Goal: Find specific page/section: Find specific page/section

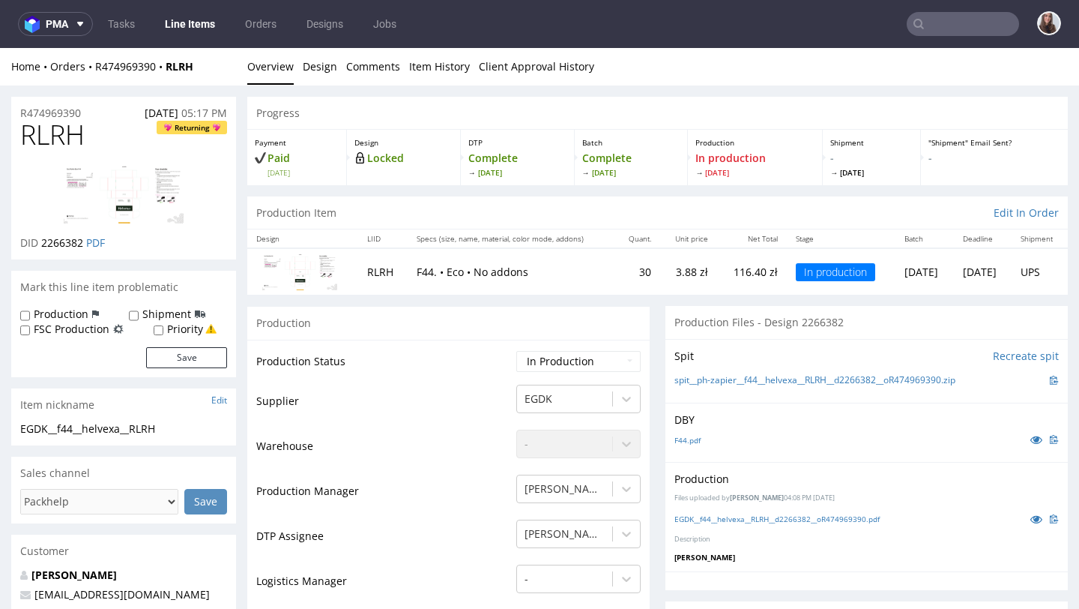
scroll to position [7, 0]
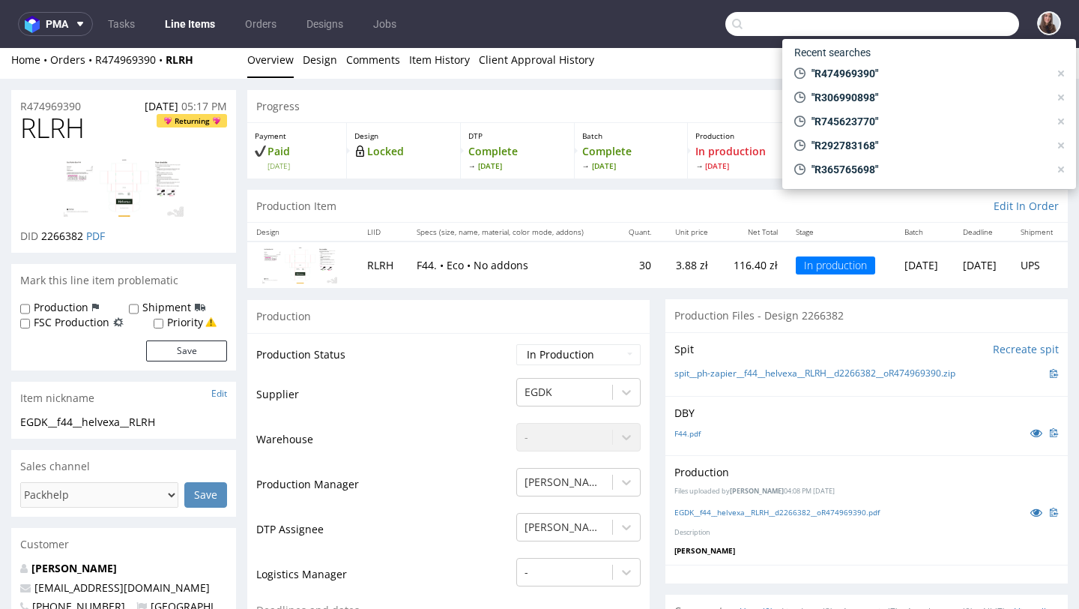
click at [933, 31] on input "text" at bounding box center [872, 24] width 294 height 24
paste input "Ola Brągiel"
type input "Ola Brągiel"
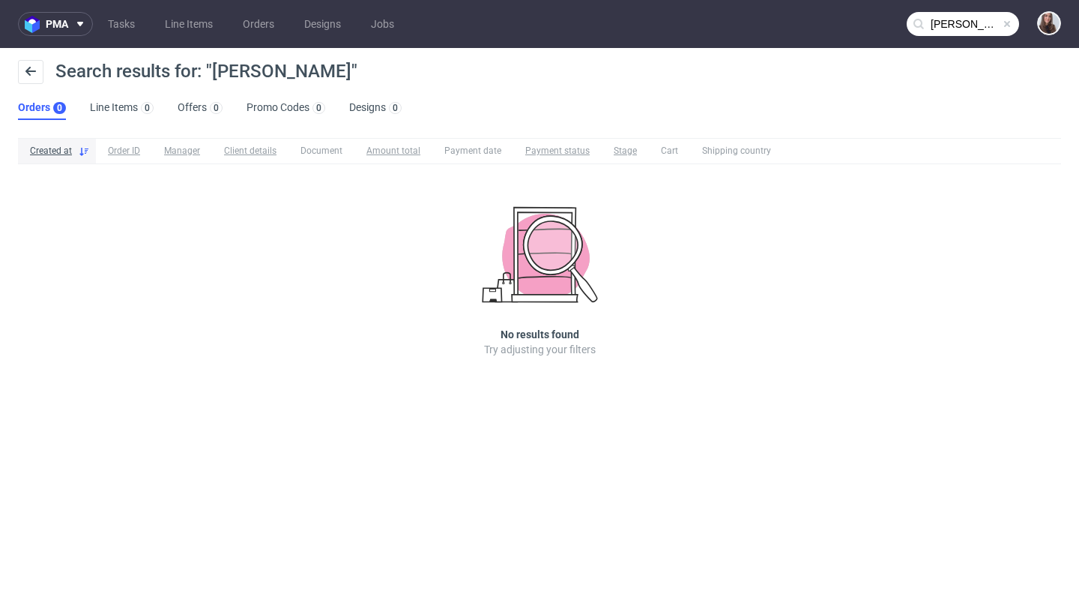
click at [1007, 22] on span at bounding box center [1007, 24] width 12 height 12
click at [955, 22] on input "text" at bounding box center [963, 24] width 112 height 24
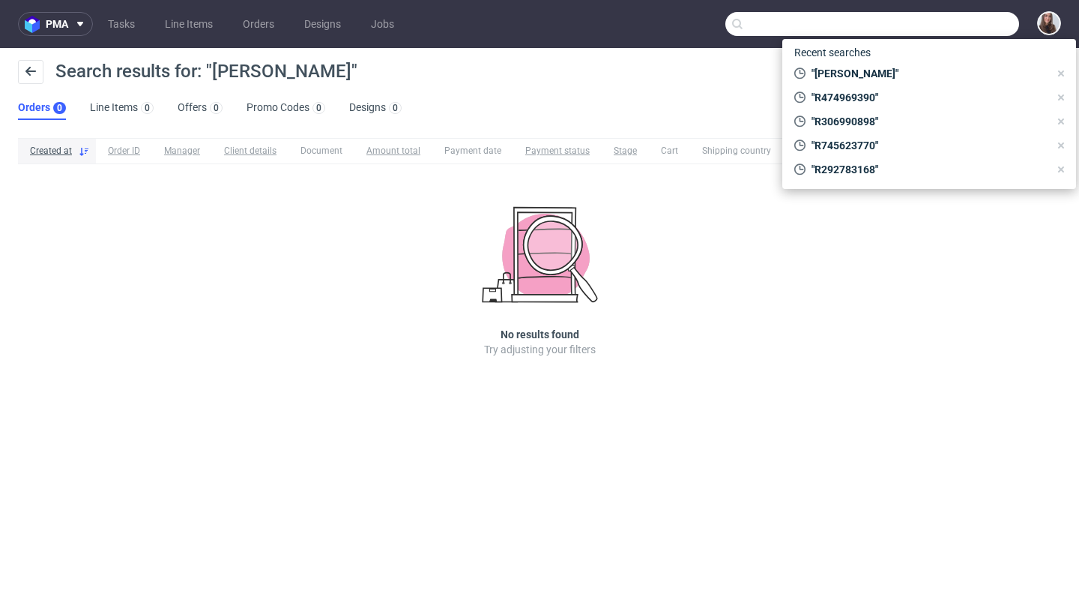
paste input "R576936397"
type input "R576936397"
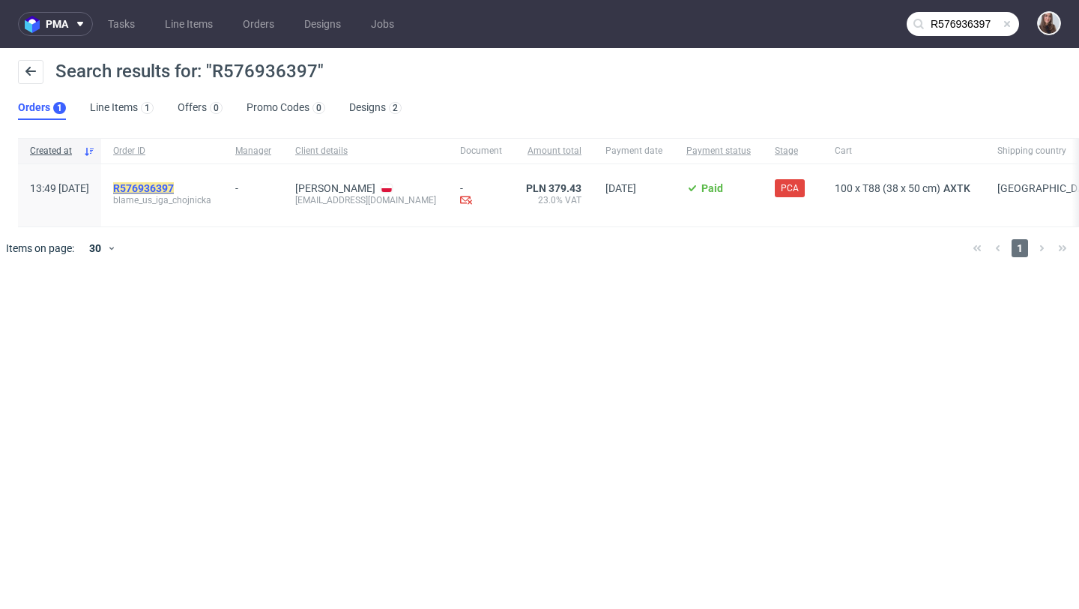
click at [174, 185] on mark "R576936397" at bounding box center [143, 188] width 61 height 12
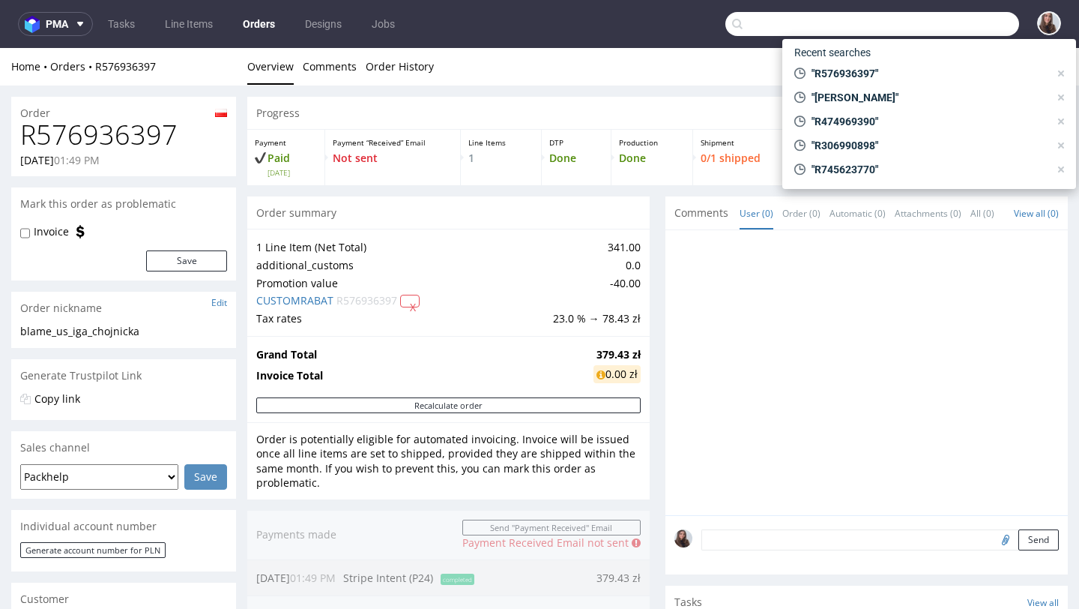
click at [954, 26] on input "text" at bounding box center [872, 24] width 294 height 24
paste input "gdpr@othenburgermichelle8-at-gmail.com"
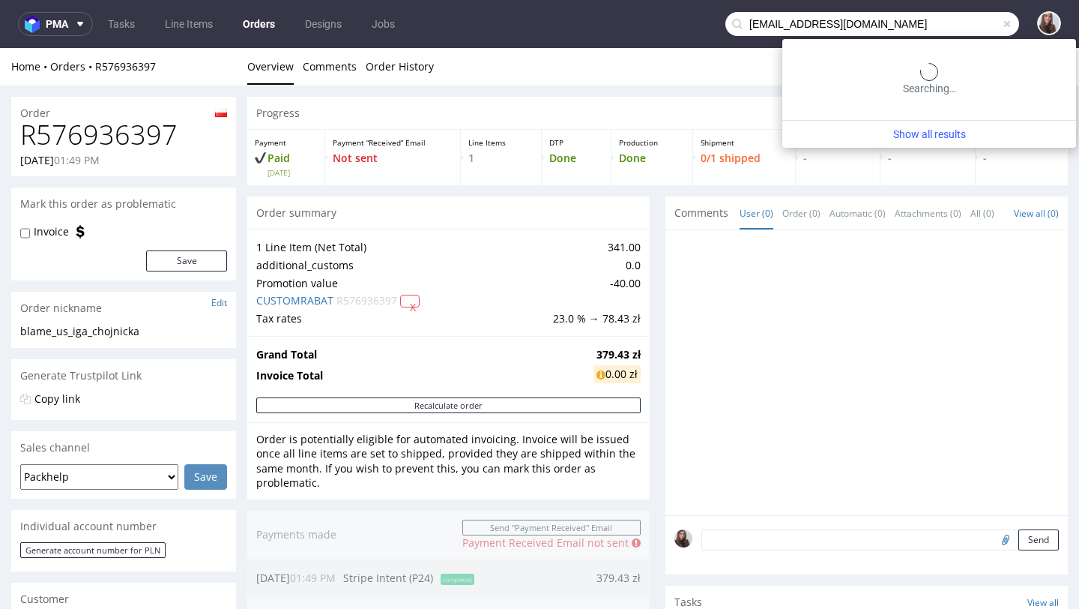
type input "gdpr@othenburgermichelle8-at-gmail.com"
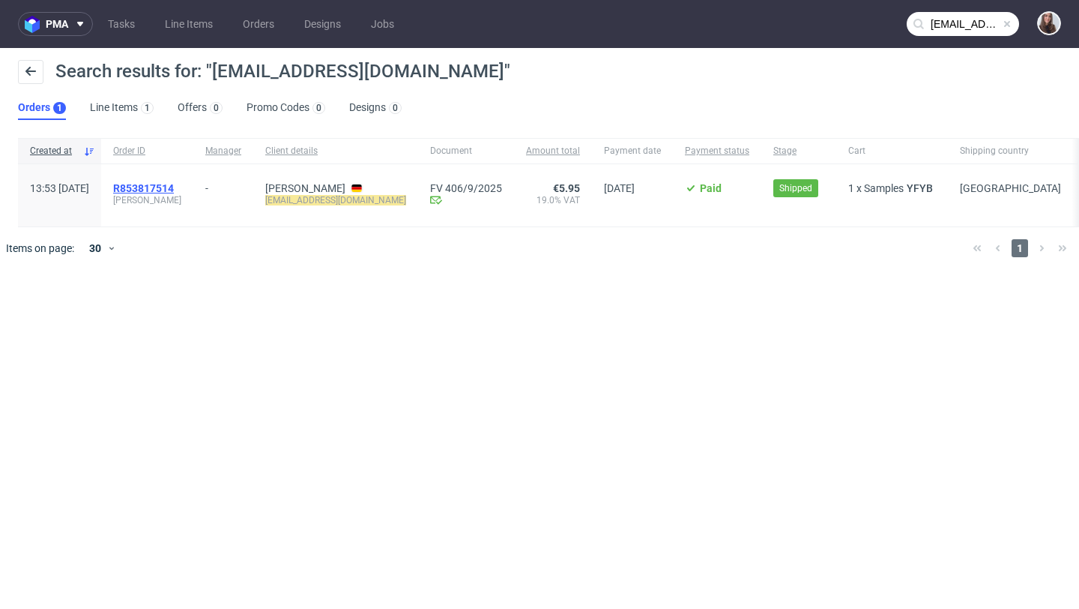
click at [174, 189] on span "R853817514" at bounding box center [143, 188] width 61 height 12
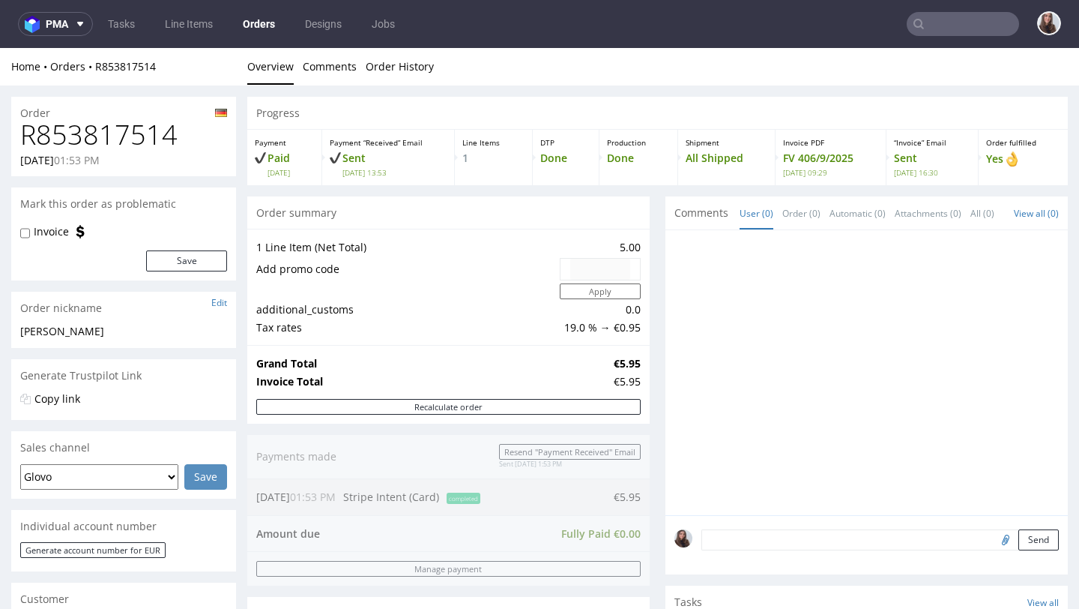
click at [947, 29] on input "text" at bounding box center [963, 24] width 112 height 24
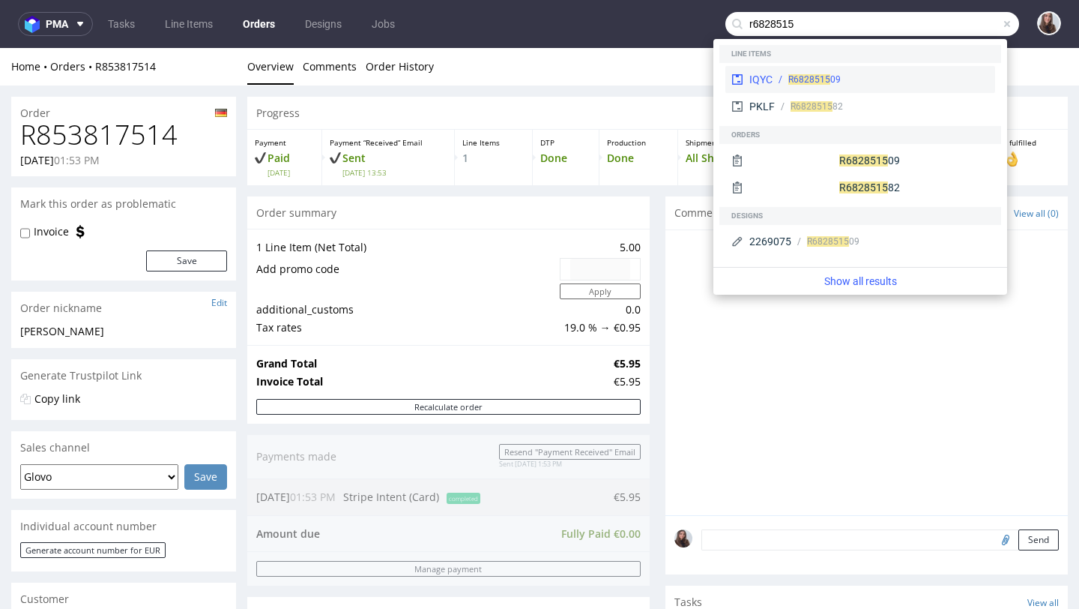
type input "r6828515"
click at [912, 67] on div "IQYC R6828515 09" at bounding box center [860, 79] width 270 height 27
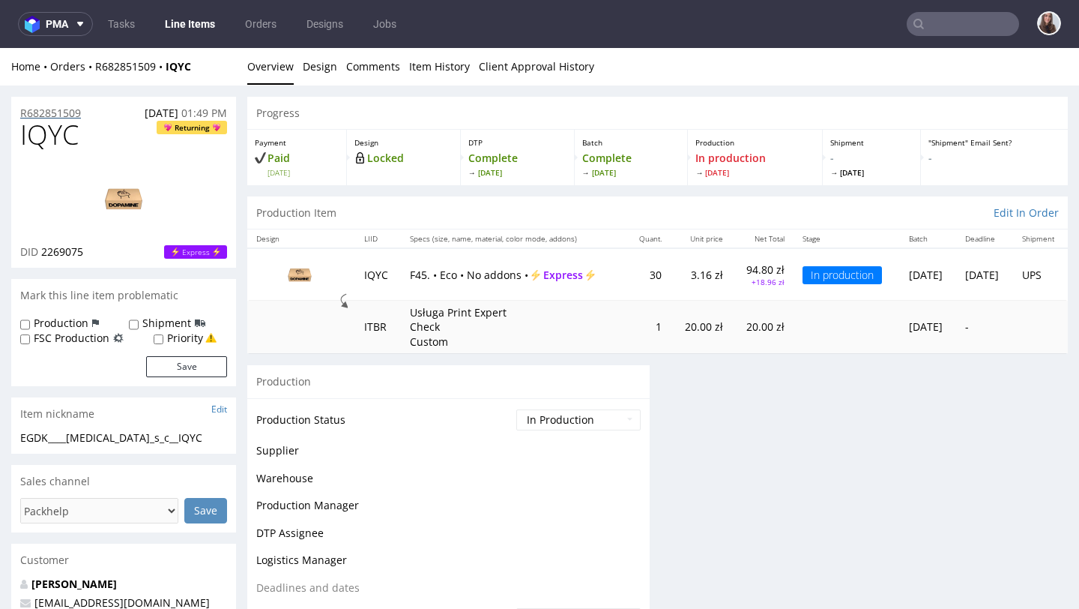
click at [62, 107] on p "R682851509" at bounding box center [50, 113] width 61 height 15
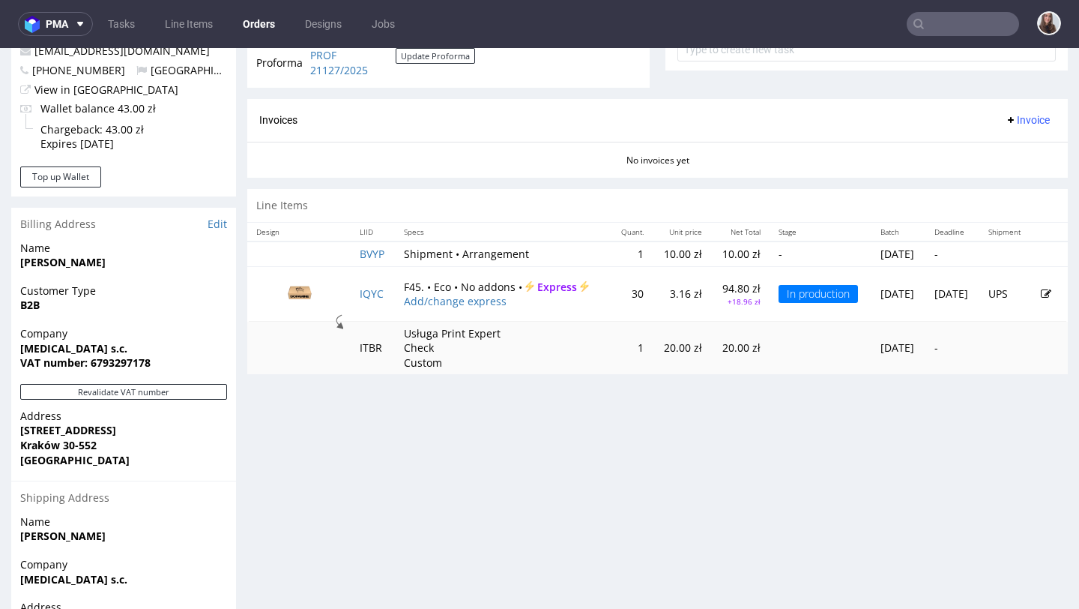
scroll to position [612, 0]
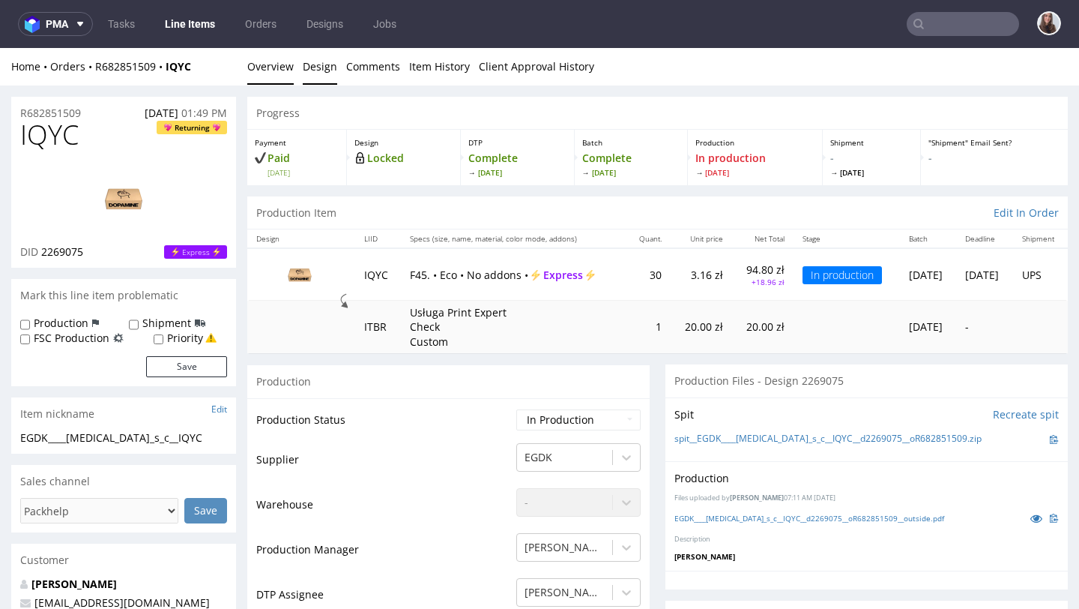
click at [331, 67] on link "Design" at bounding box center [320, 66] width 34 height 37
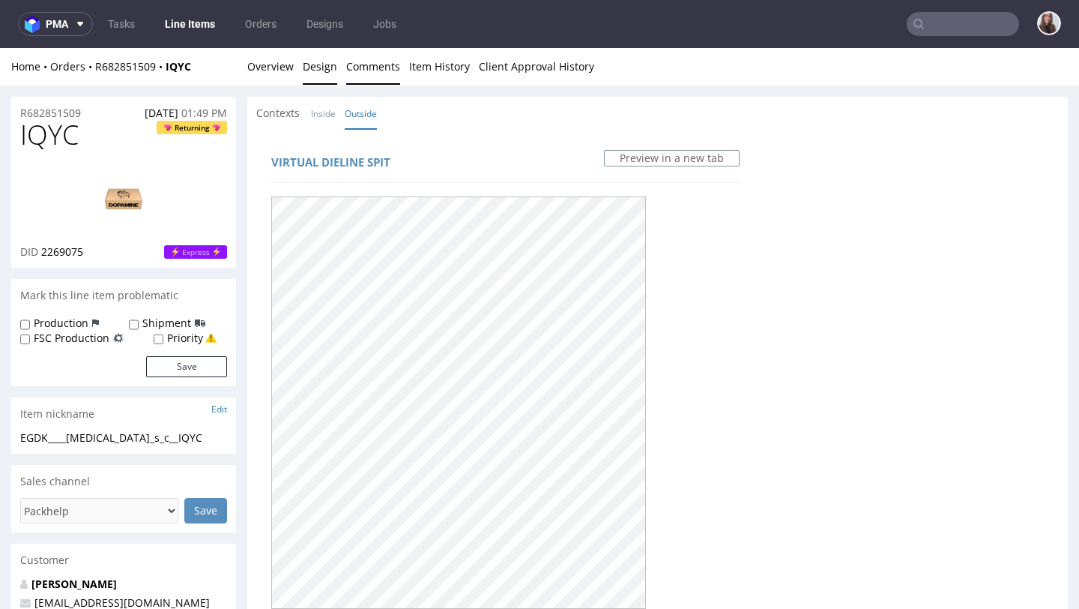
click at [369, 64] on link "Comments" at bounding box center [373, 66] width 54 height 37
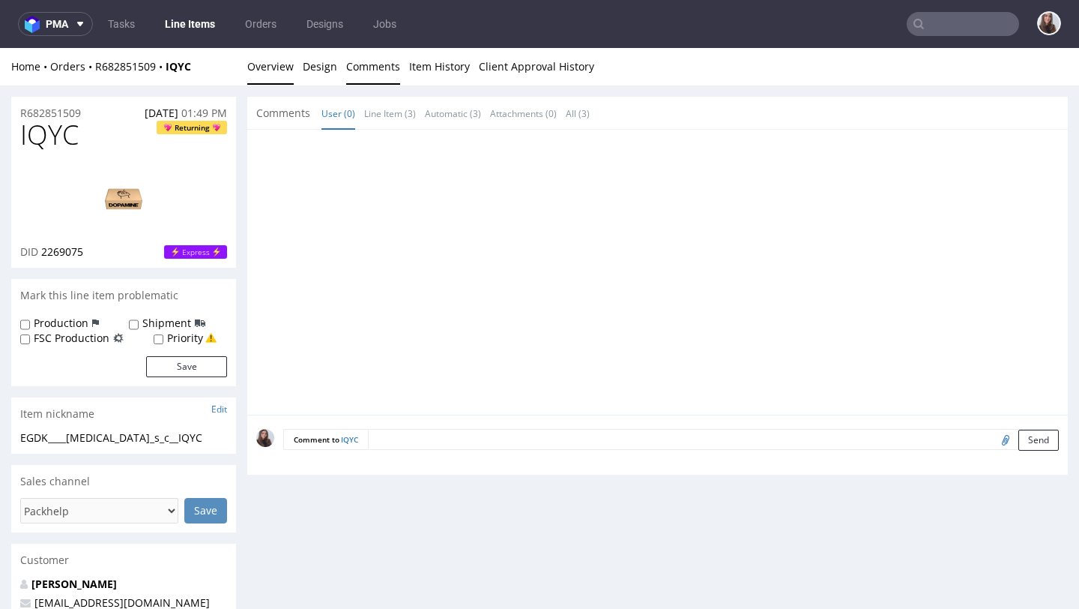
click at [271, 69] on link "Overview" at bounding box center [270, 66] width 46 height 37
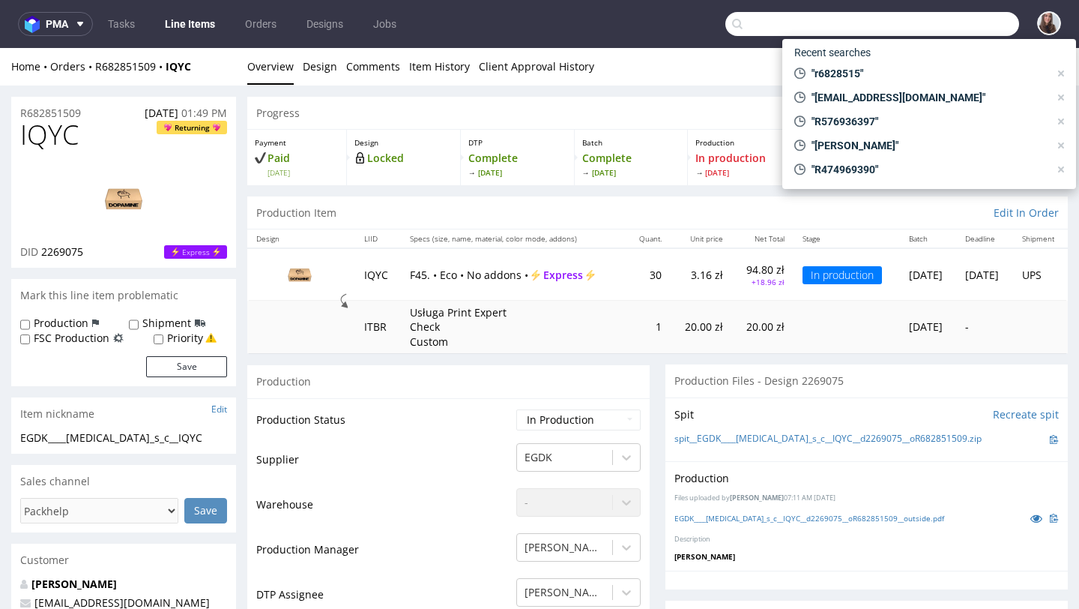
click at [954, 22] on input "text" at bounding box center [872, 24] width 294 height 24
paste input "R576936397"
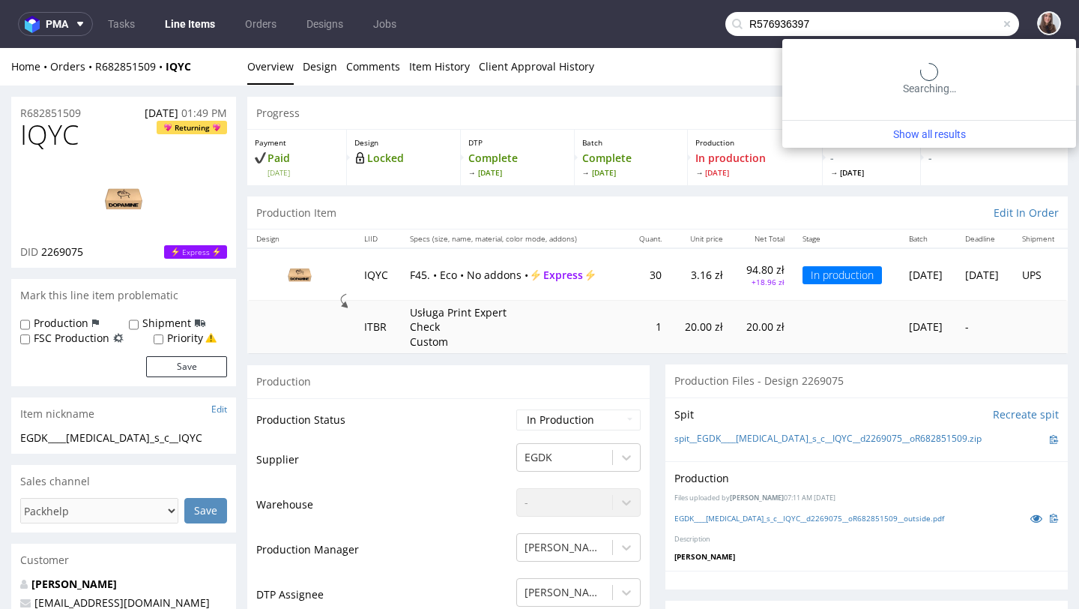
type input "R576936397"
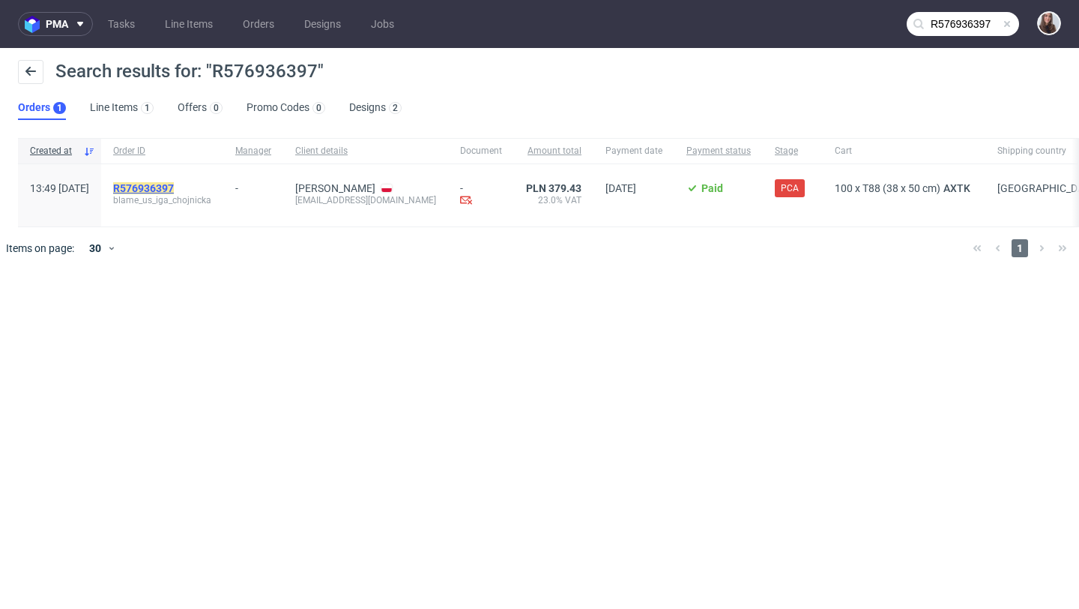
click at [174, 183] on mark "R576936397" at bounding box center [143, 188] width 61 height 12
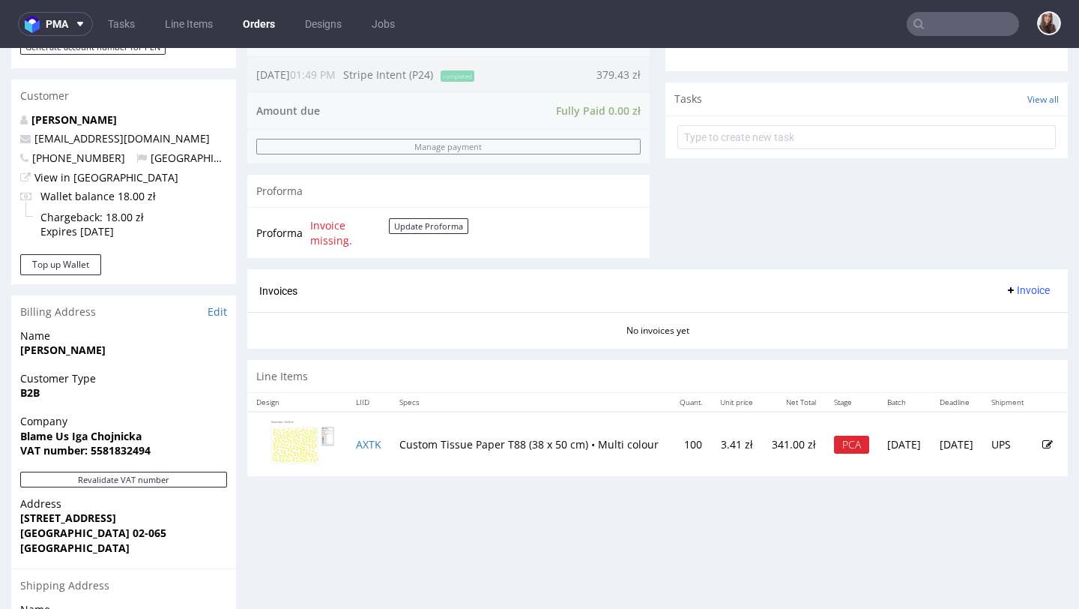
scroll to position [516, 0]
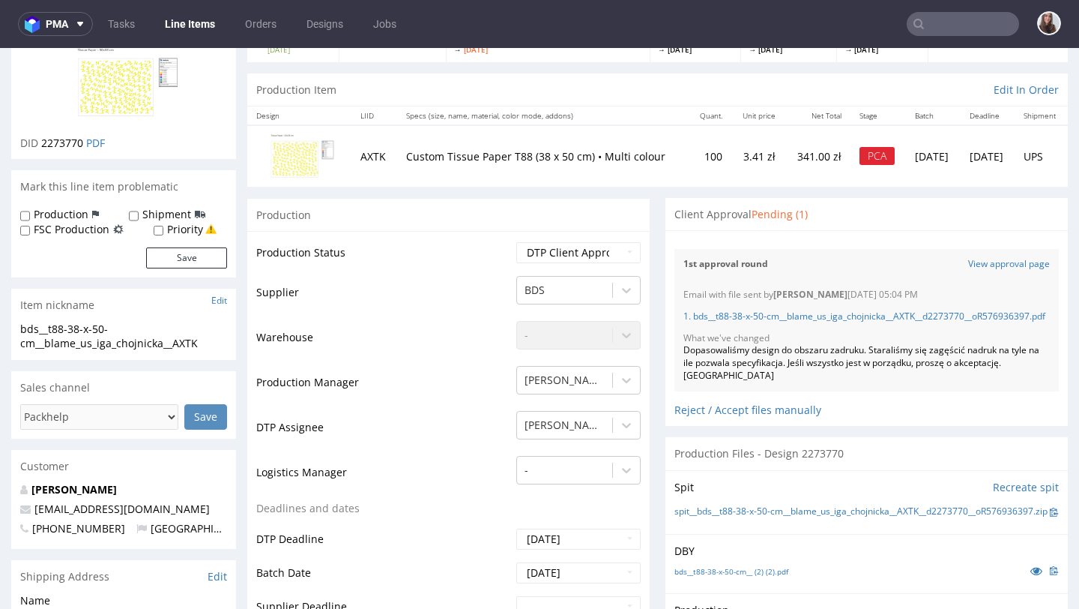
scroll to position [127, 0]
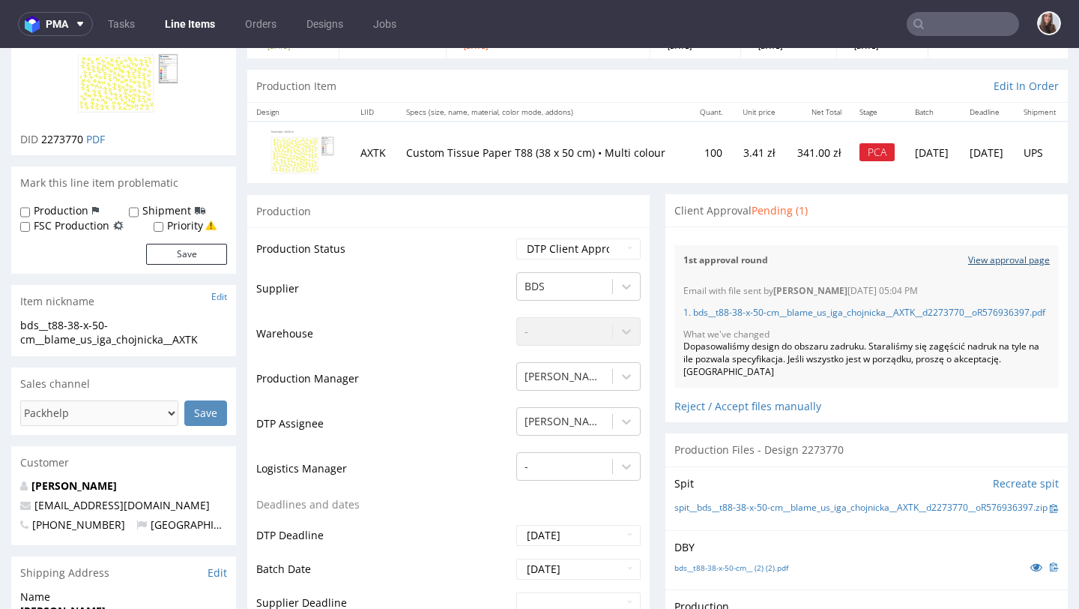
click at [1005, 265] on link "View approval page" at bounding box center [1009, 260] width 82 height 13
drag, startPoint x: 947, startPoint y: 289, endPoint x: 847, endPoint y: 288, distance: 99.7
click at [847, 288] on div "Email with file sent by Hapka Dominika 14.10.2025 05:04 PM" at bounding box center [867, 291] width 366 height 13
copy div "14.10.2025 05:04 PM"
click at [964, 25] on input "text" at bounding box center [963, 24] width 112 height 24
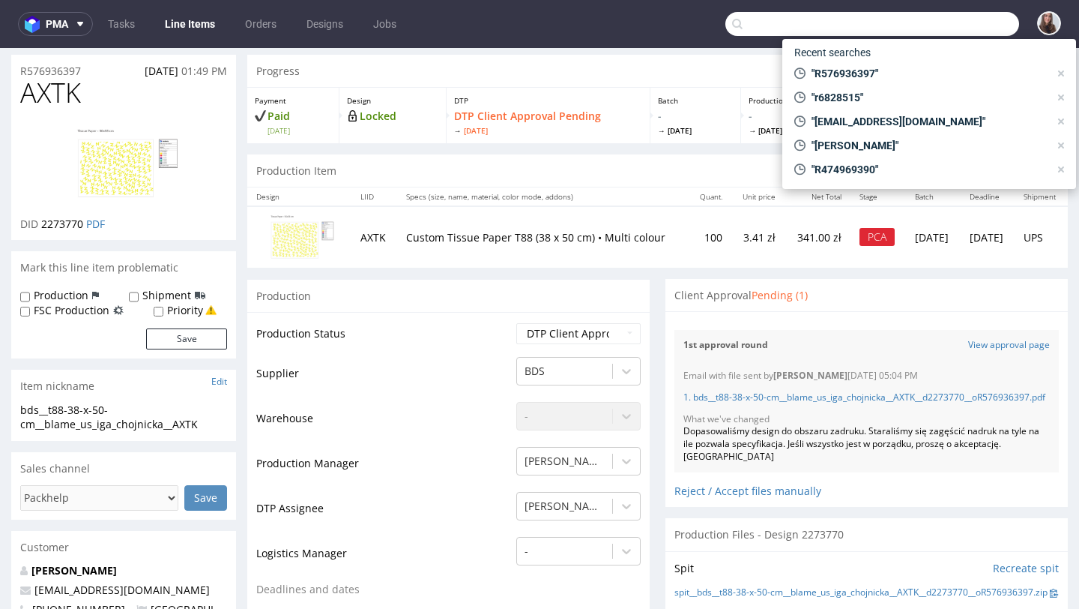
scroll to position [0, 0]
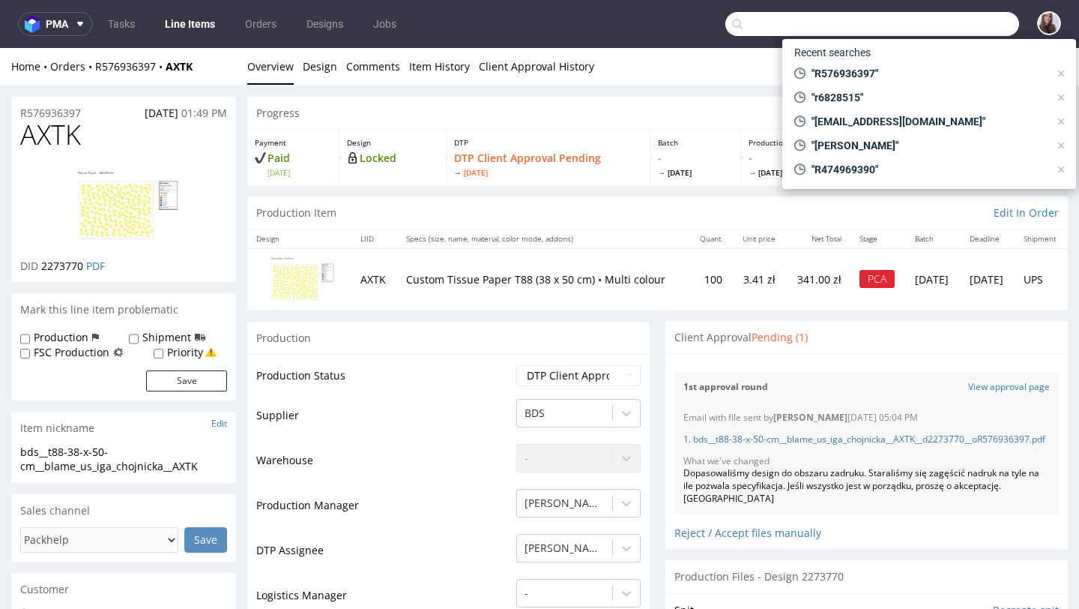
click at [779, 22] on input "text" at bounding box center [872, 24] width 294 height 24
click at [803, 26] on input "text" at bounding box center [872, 24] width 294 height 24
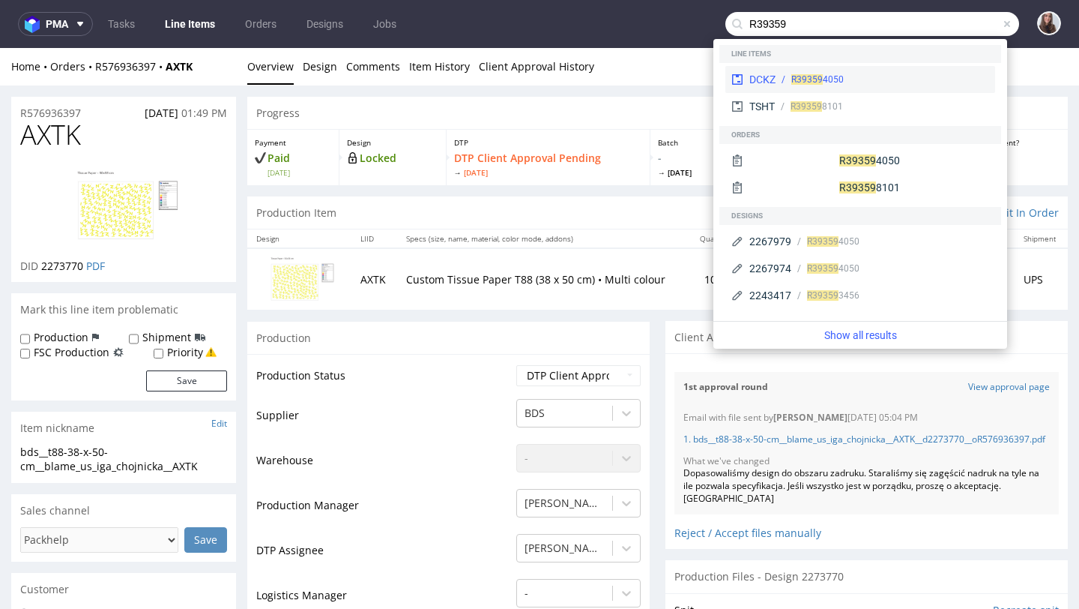
type input "R39359"
click at [854, 77] on div "R39359 4050" at bounding box center [883, 79] width 214 height 13
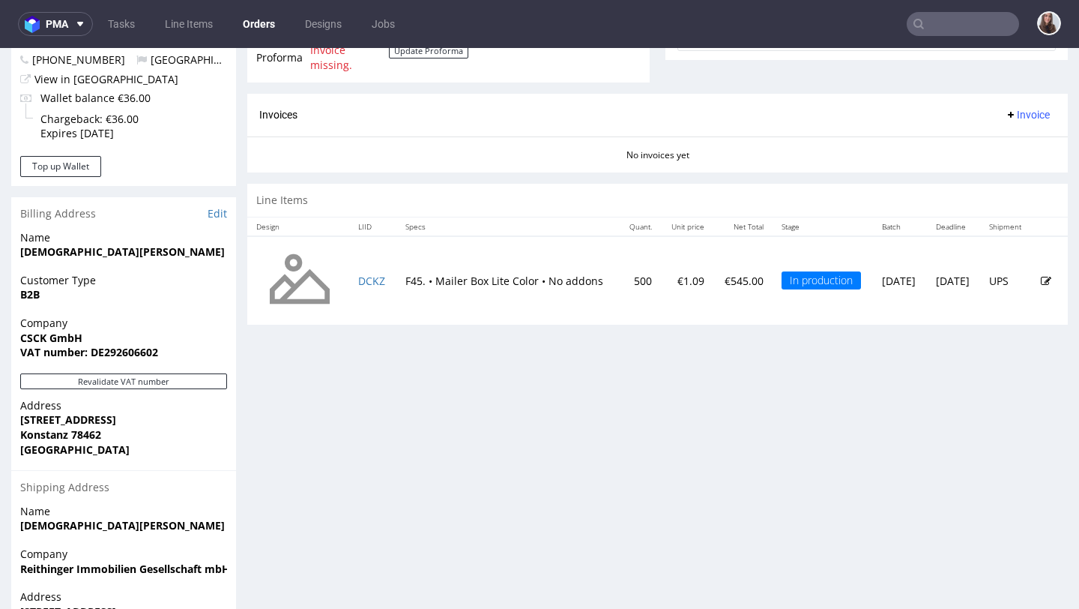
scroll to position [612, 0]
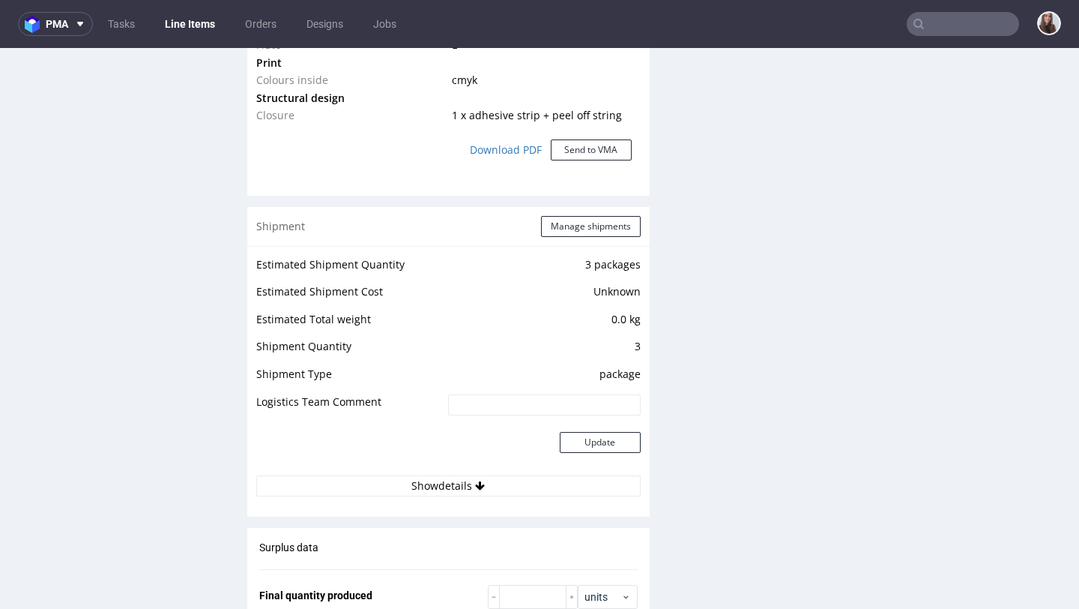
scroll to position [1425, 0]
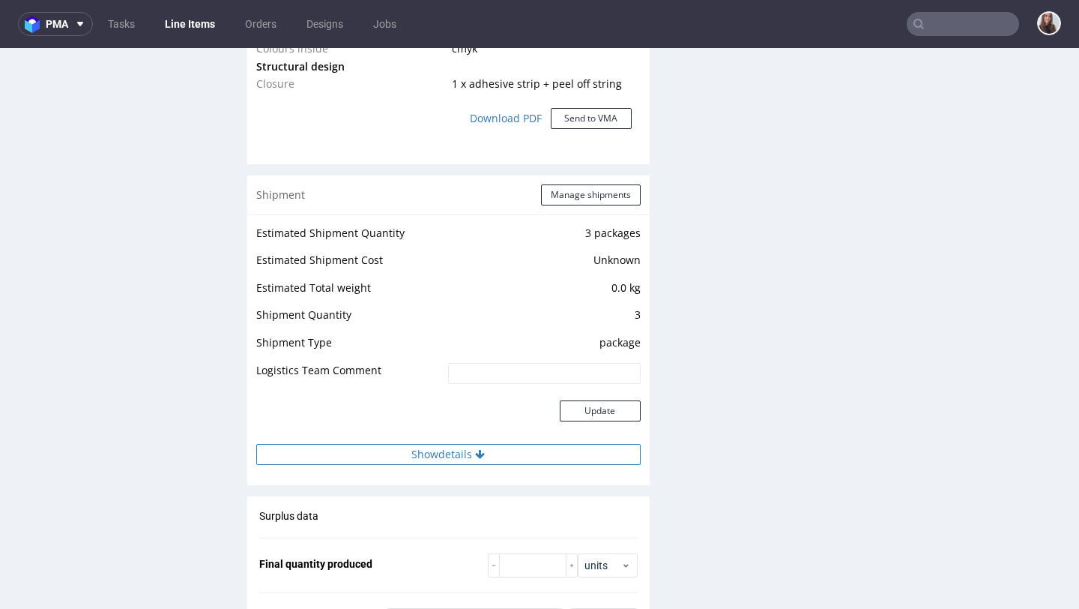
click at [464, 450] on button "Show details" at bounding box center [448, 454] width 384 height 21
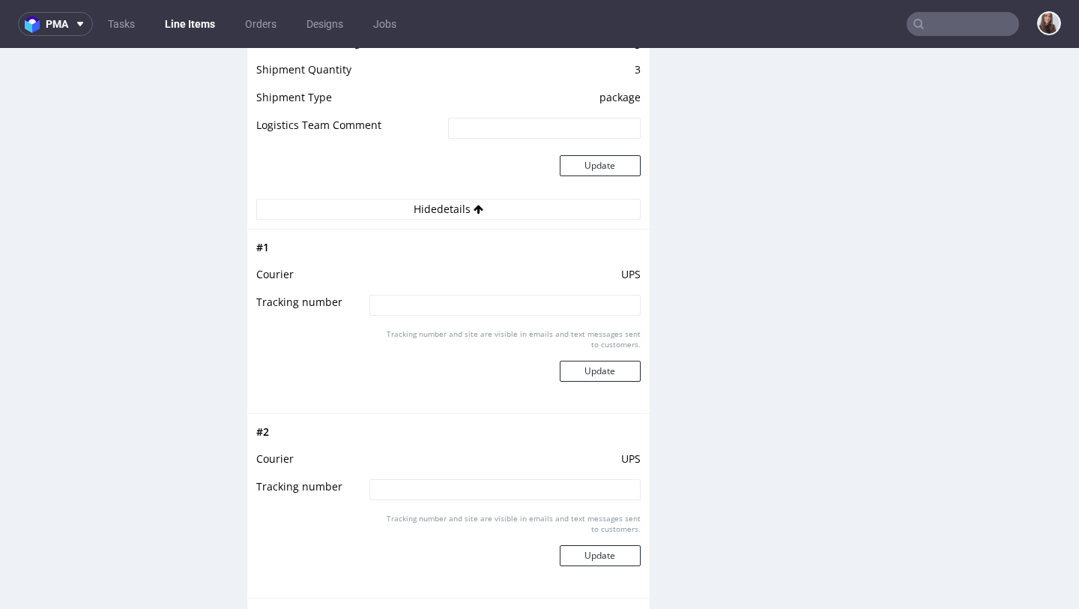
scroll to position [1674, 0]
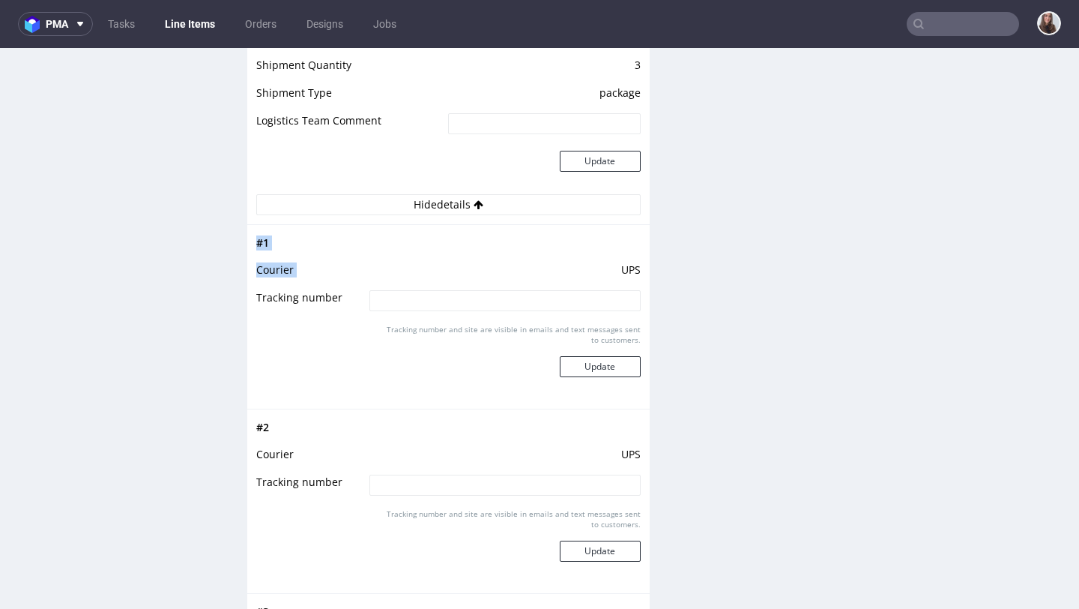
drag, startPoint x: 615, startPoint y: 266, endPoint x: 636, endPoint y: 266, distance: 21.7
click at [636, 266] on div "# 1 Courier UPS Tracking number Tracking number and site are visible in emails …" at bounding box center [448, 316] width 402 height 184
click at [586, 268] on td "UPS" at bounding box center [503, 275] width 274 height 28
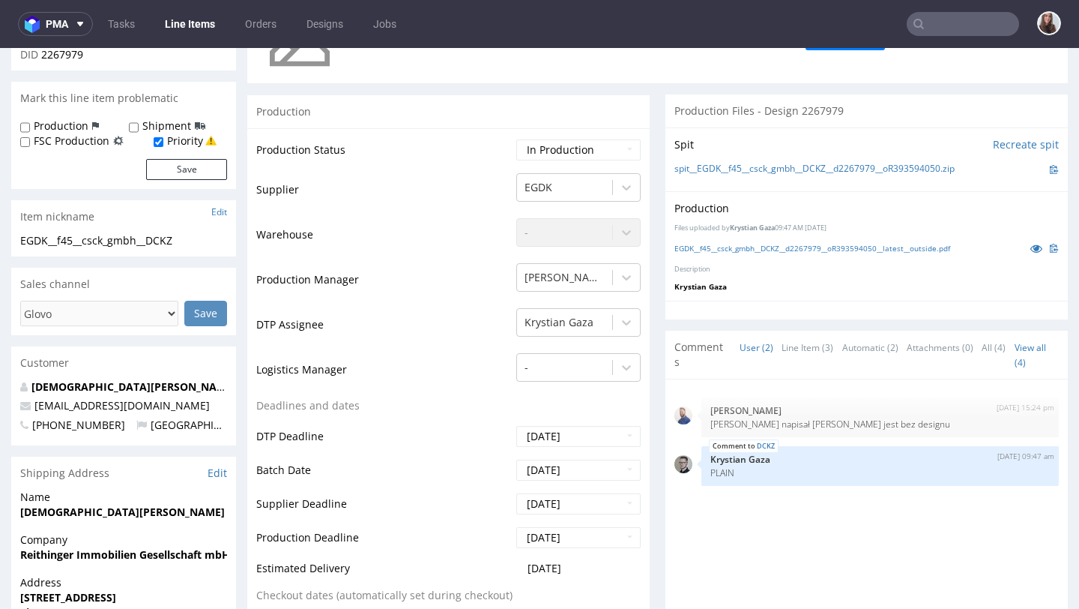
scroll to position [0, 0]
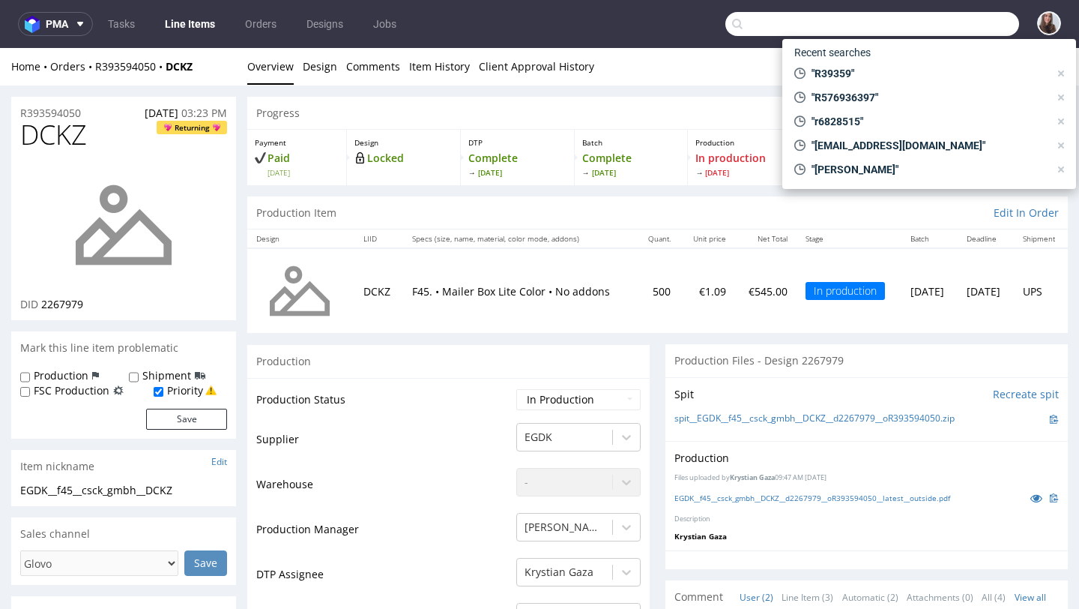
click at [963, 25] on input "text" at bounding box center [872, 24] width 294 height 24
paste input "R078183639"
type input "R078183639"
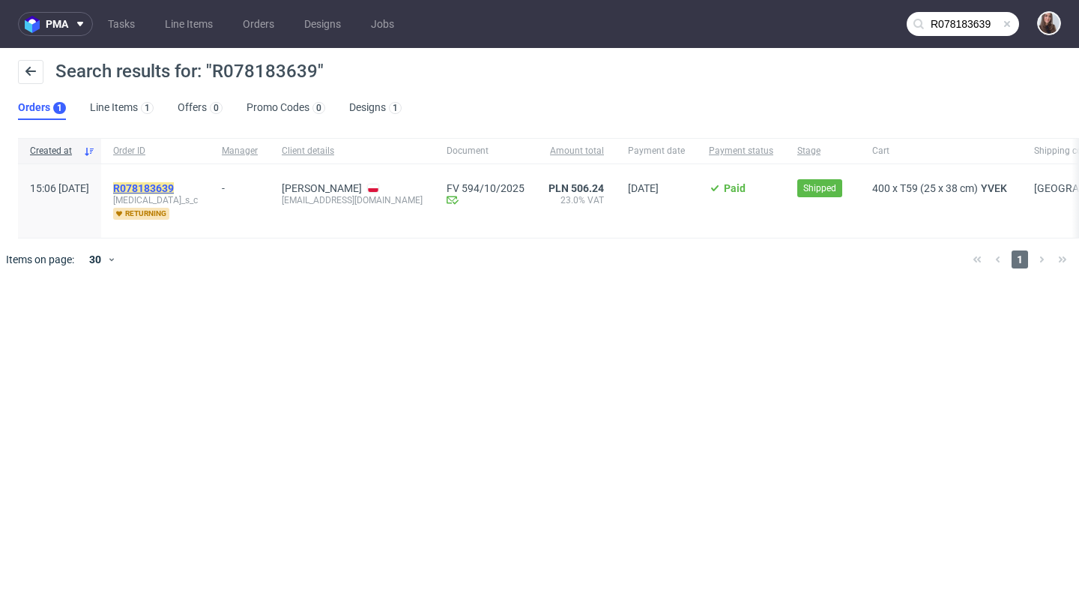
click at [174, 187] on mark "R078183639" at bounding box center [143, 188] width 61 height 12
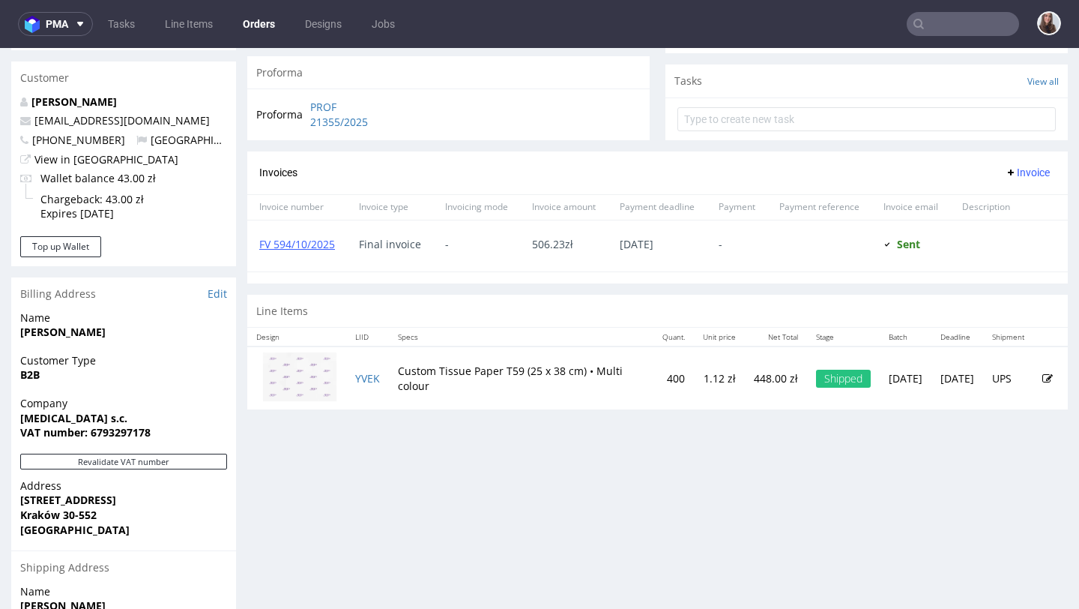
scroll to position [543, 0]
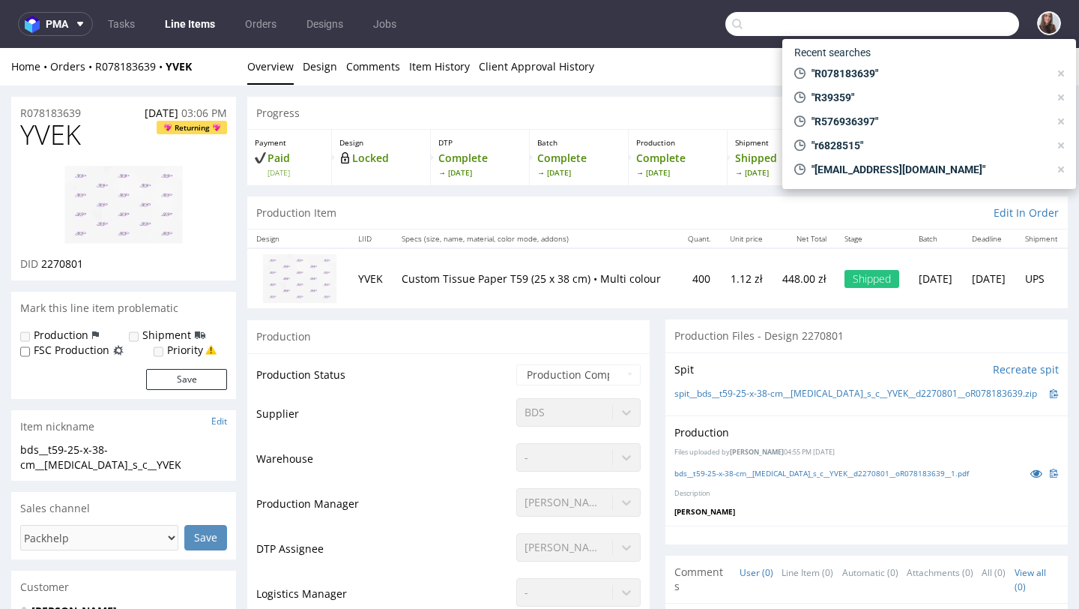
click at [951, 26] on input "text" at bounding box center [872, 24] width 294 height 24
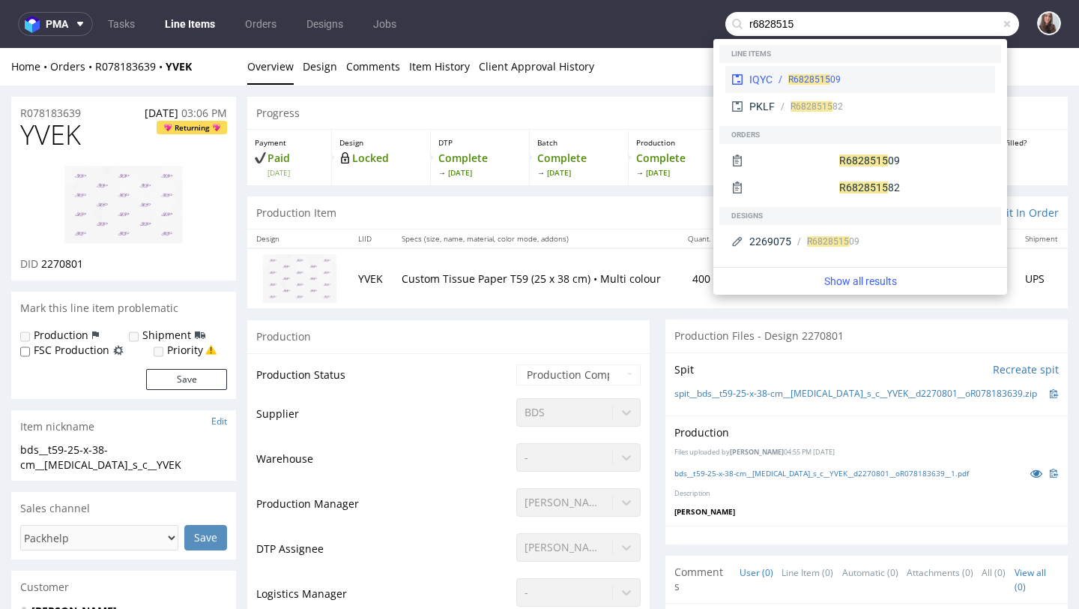
type input "r6828515"
click at [888, 76] on div "R6828515 09" at bounding box center [881, 79] width 217 height 13
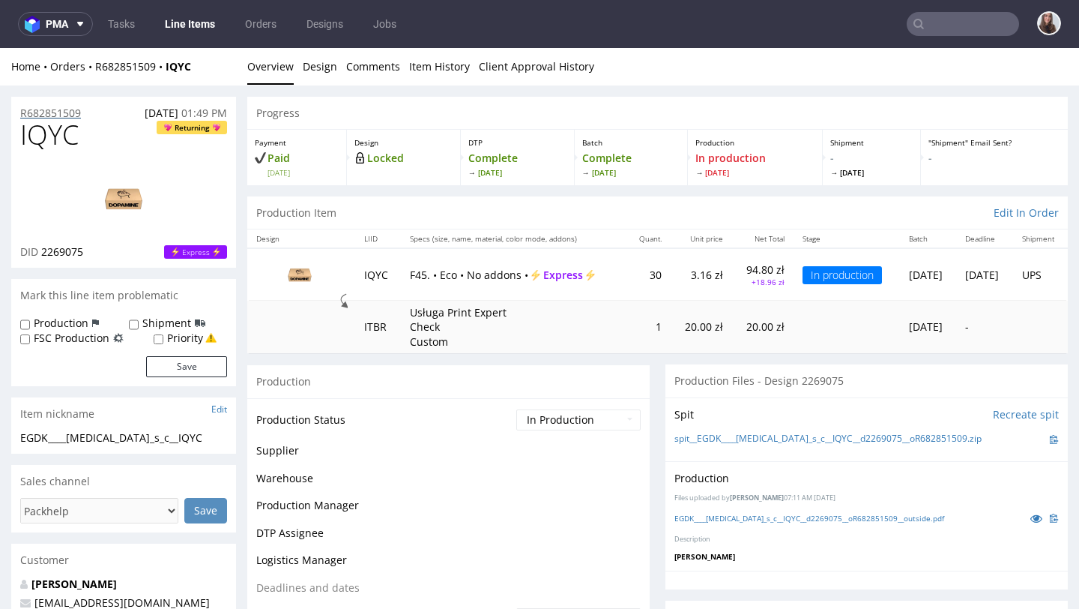
click at [73, 110] on p "R682851509" at bounding box center [50, 113] width 61 height 15
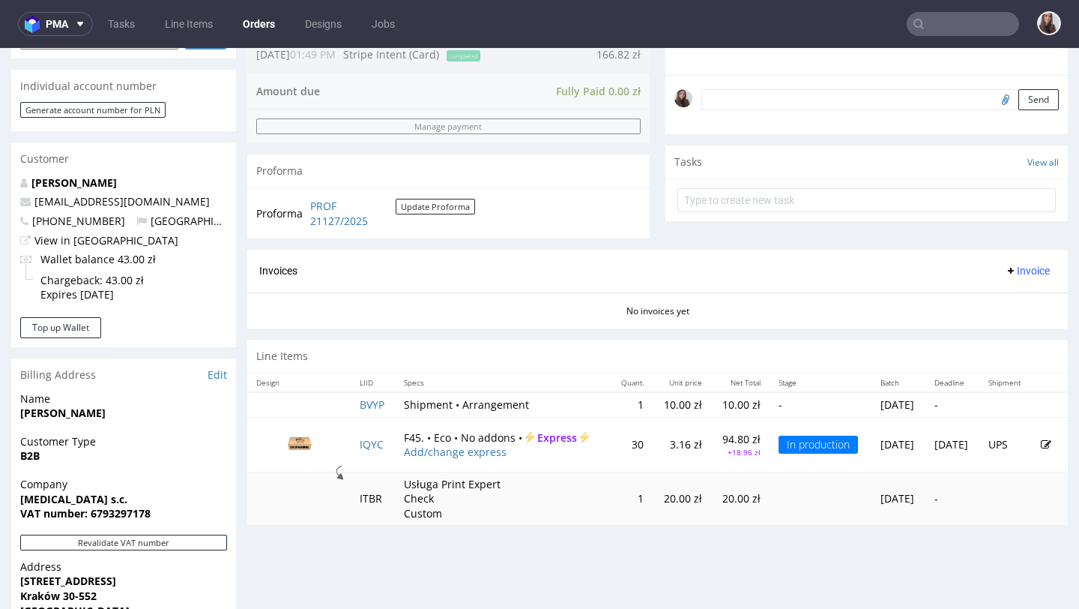
scroll to position [465, 0]
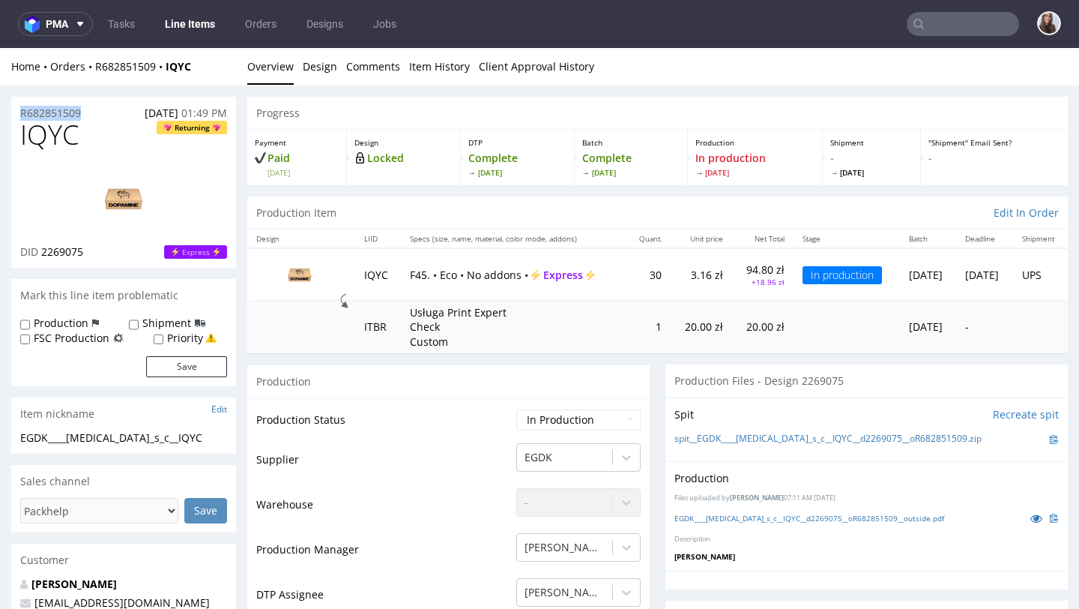
drag, startPoint x: 91, startPoint y: 116, endPoint x: 19, endPoint y: 115, distance: 71.2
click at [19, 115] on div "R682851509 01.10.2025 01:49 PM" at bounding box center [123, 109] width 225 height 24
copy p "R682851509"
click at [124, 104] on div "R682851509 01.10.2025 01:49 PM" at bounding box center [123, 109] width 225 height 24
drag, startPoint x: 109, startPoint y: 109, endPoint x: 7, endPoint y: 109, distance: 101.2
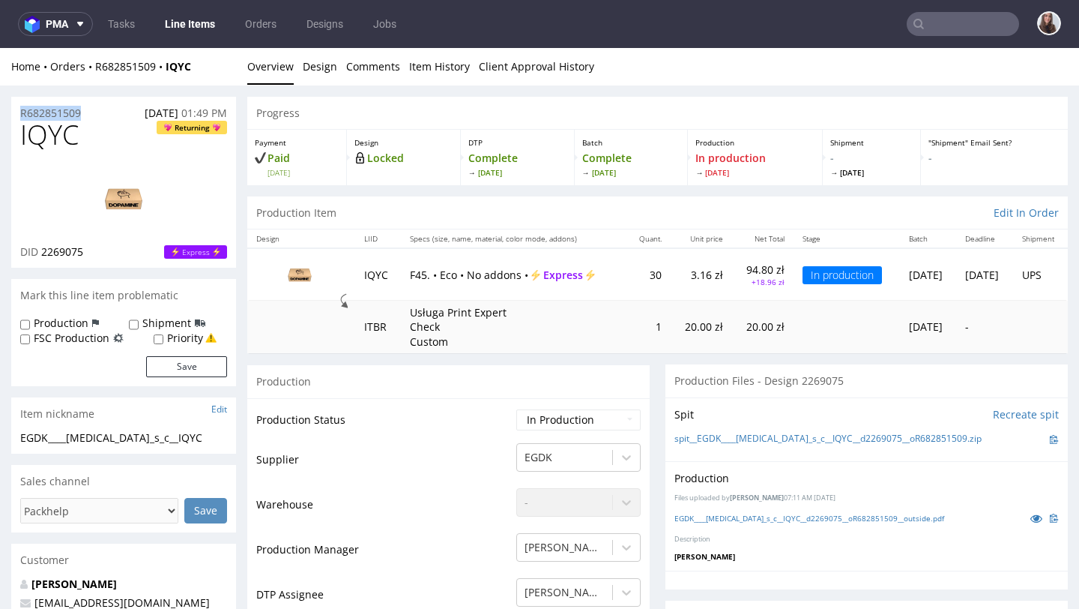
copy p "R682851509"
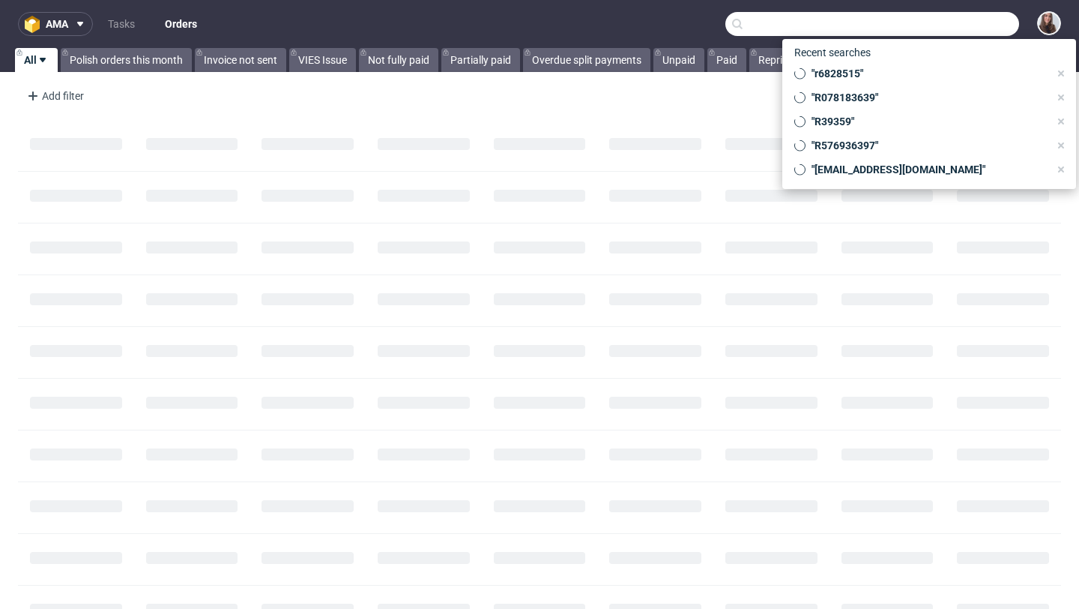
click at [945, 25] on input "text" at bounding box center [872, 24] width 294 height 24
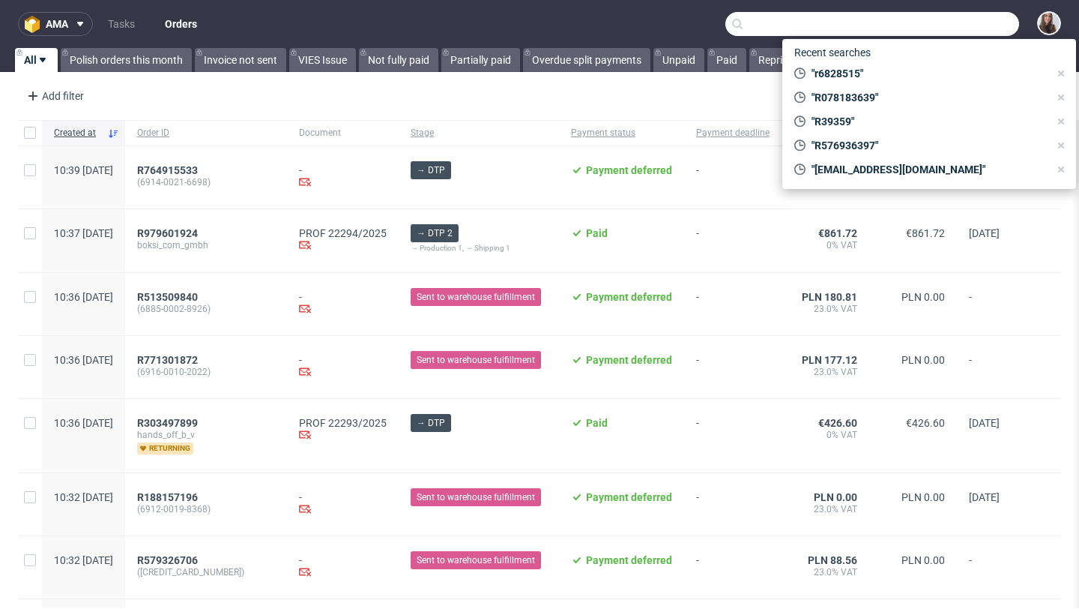
click at [927, 24] on input "text" at bounding box center [872, 24] width 294 height 24
click at [786, 25] on input "text" at bounding box center [872, 24] width 294 height 24
click at [875, 28] on input "text" at bounding box center [872, 24] width 294 height 24
paste input "R824391470"
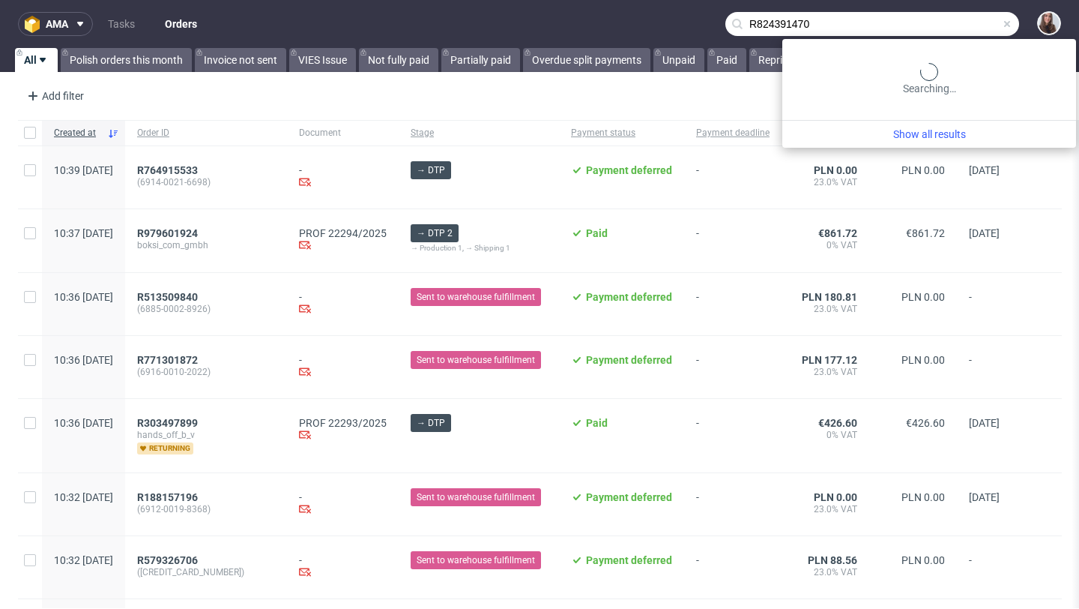
type input "R824391470"
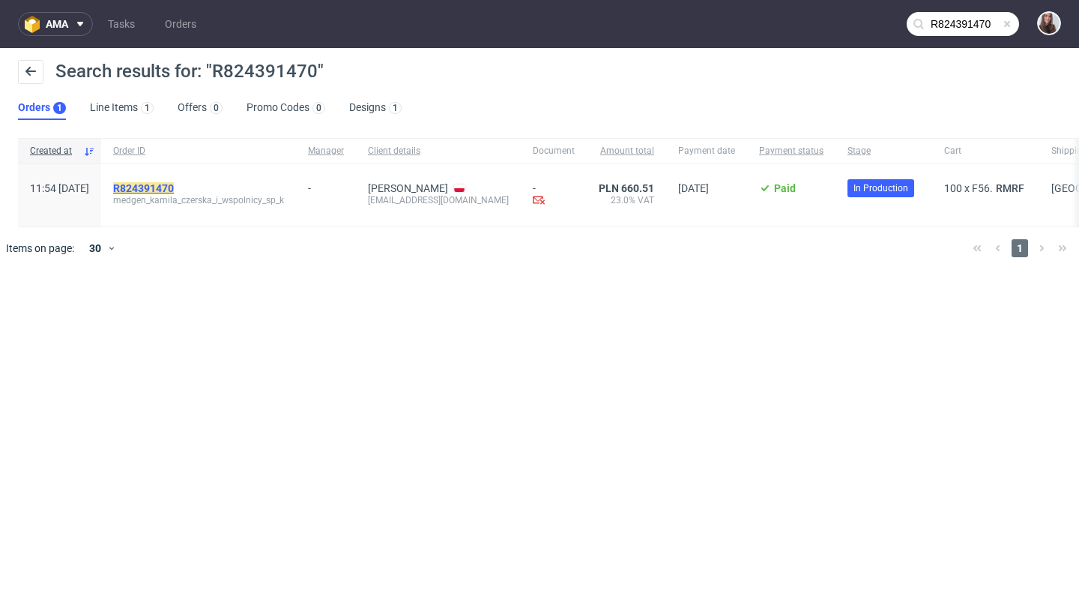
click at [174, 187] on mark "R824391470" at bounding box center [143, 188] width 61 height 12
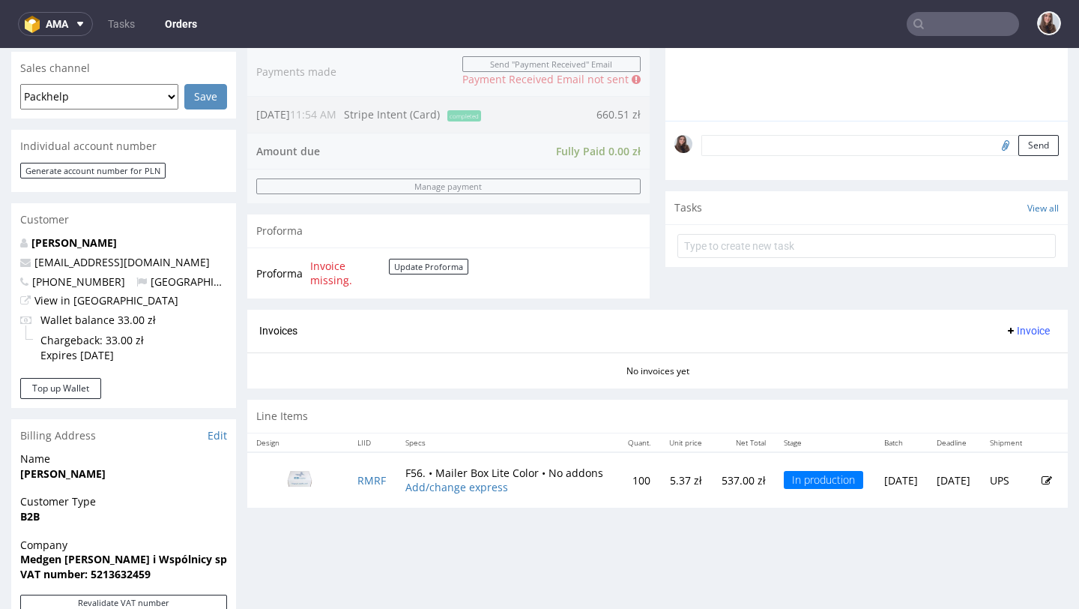
scroll to position [395, 0]
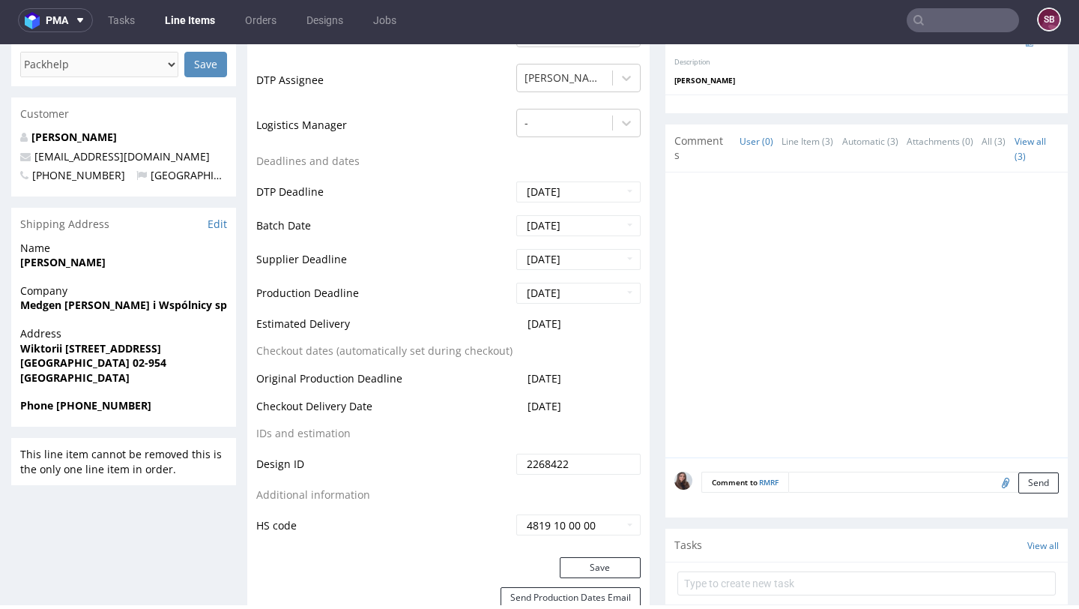
scroll to position [459, 0]
drag, startPoint x: 595, startPoint y: 322, endPoint x: 502, endPoint y: 322, distance: 92.9
click at [502, 322] on tr "Estimated Delivery 2025-10-15" at bounding box center [448, 327] width 384 height 28
copy tr "2025-10-15"
drag, startPoint x: 606, startPoint y: 325, endPoint x: 513, endPoint y: 324, distance: 92.2
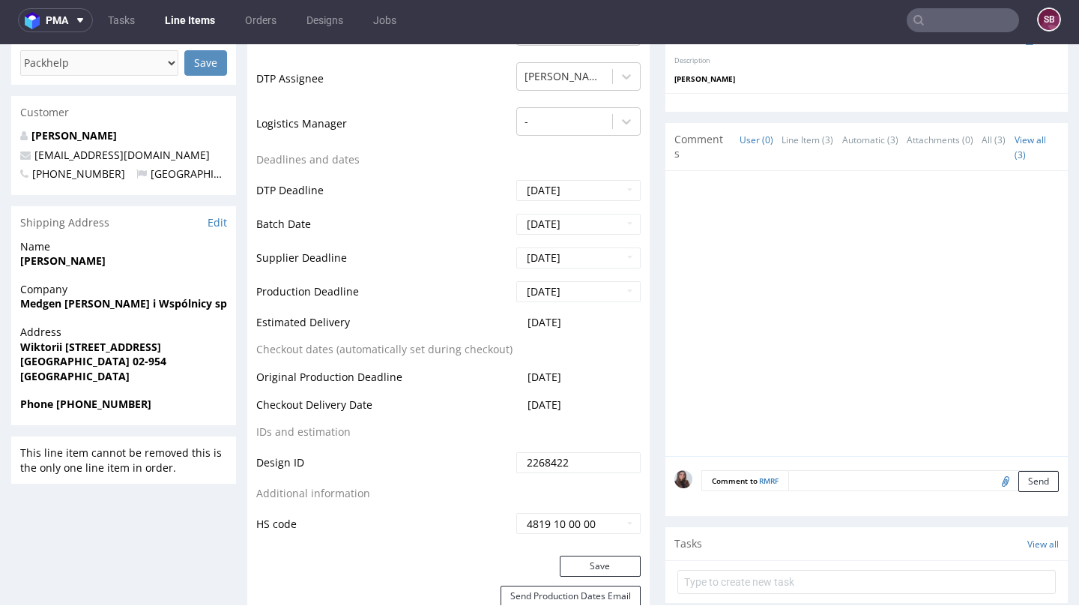
click at [513, 324] on td "2025-10-15" at bounding box center [577, 327] width 128 height 28
copy span "2025-10-15"
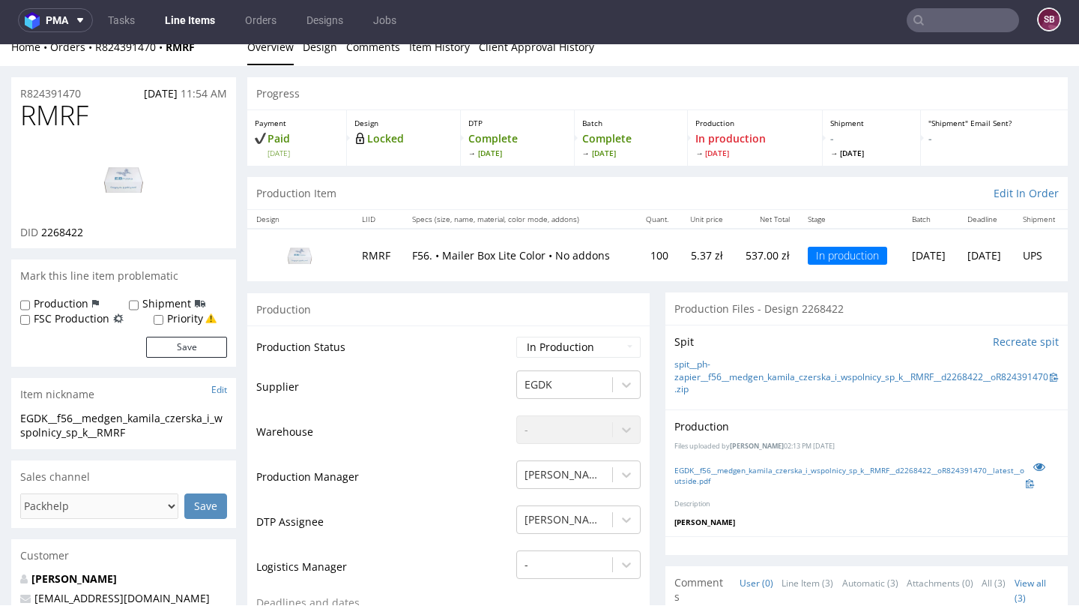
scroll to position [0, 0]
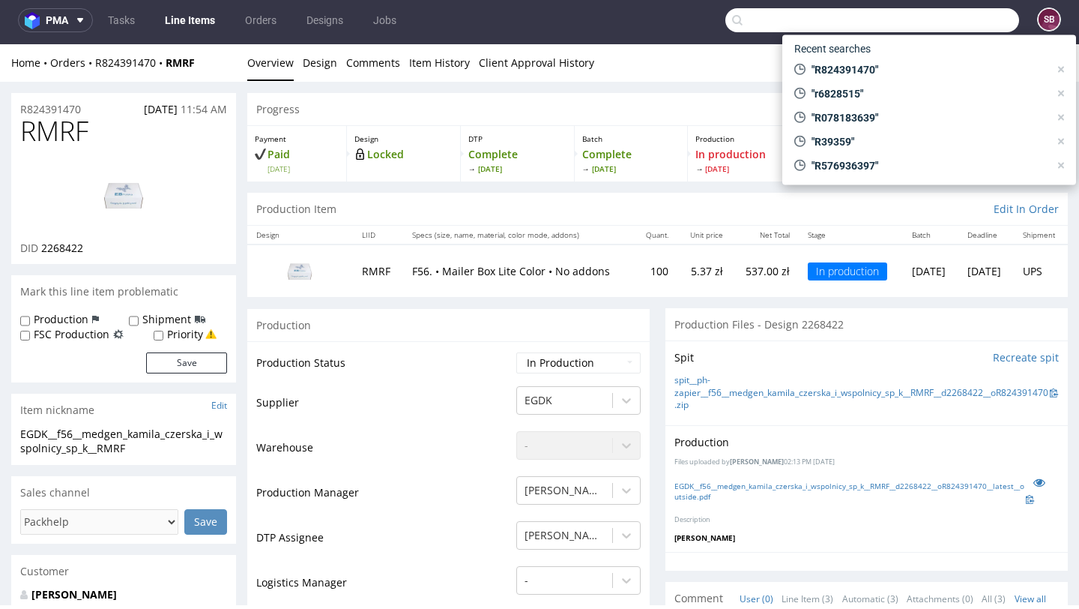
click at [935, 22] on input "text" at bounding box center [872, 20] width 294 height 24
paste input "R564543007"
type input "R564543007"
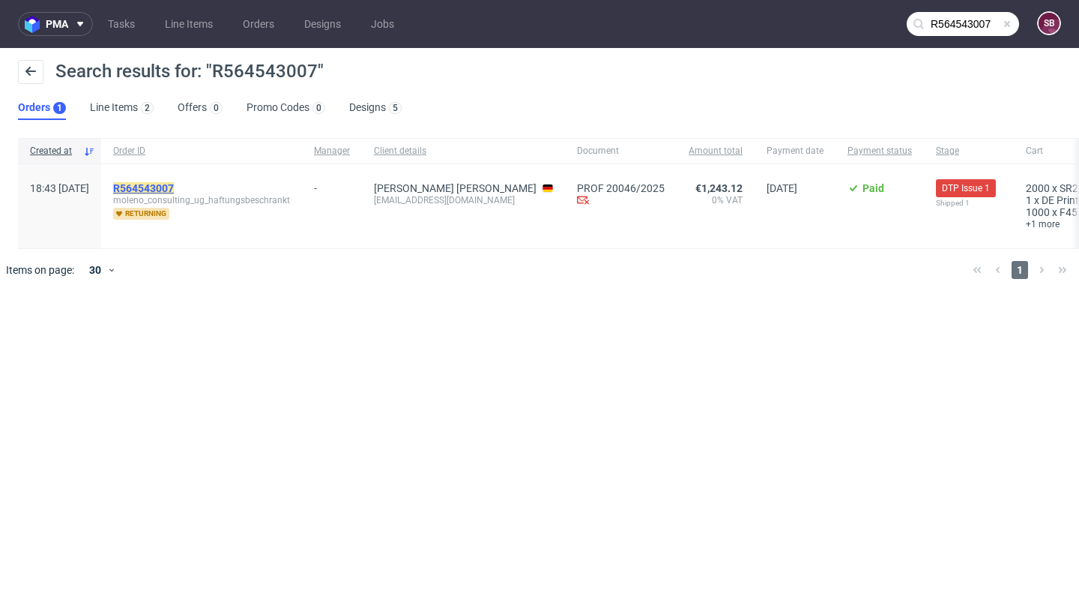
click at [174, 191] on mark "R564543007" at bounding box center [143, 188] width 61 height 12
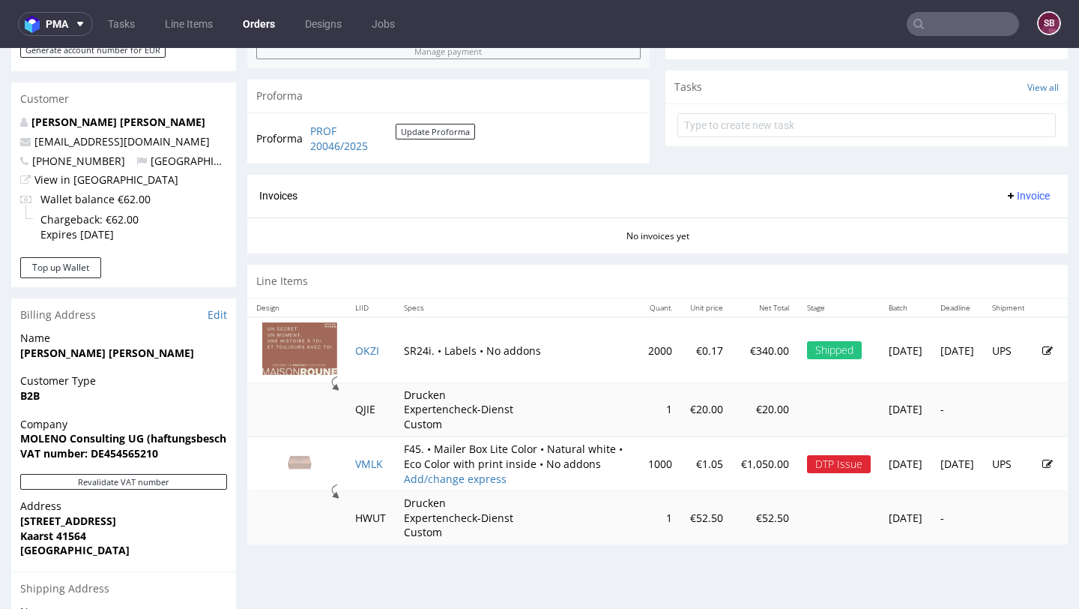
scroll to position [547, 0]
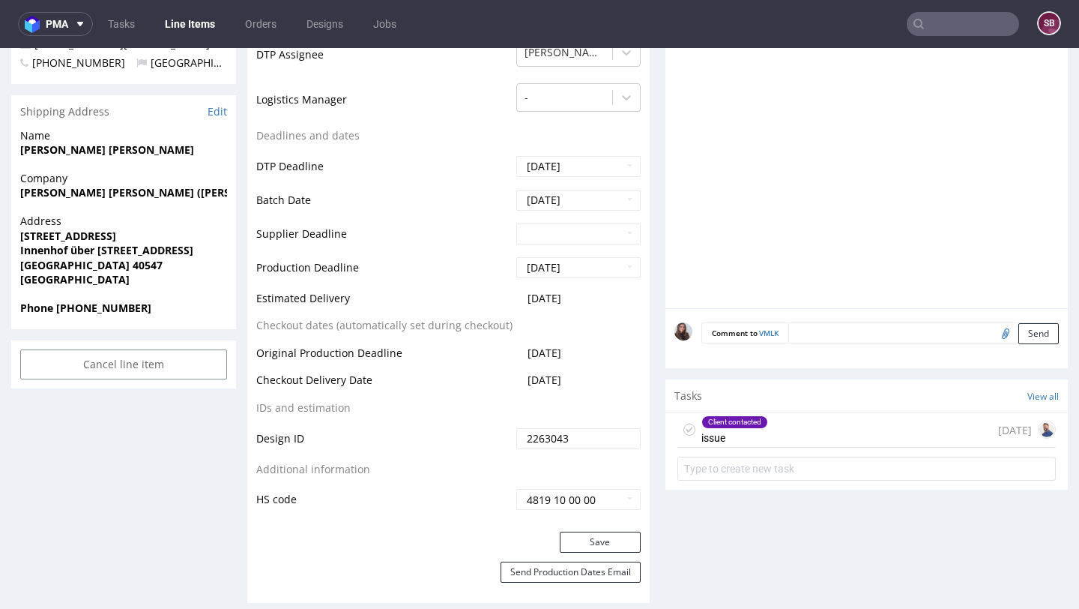
scroll to position [615, 0]
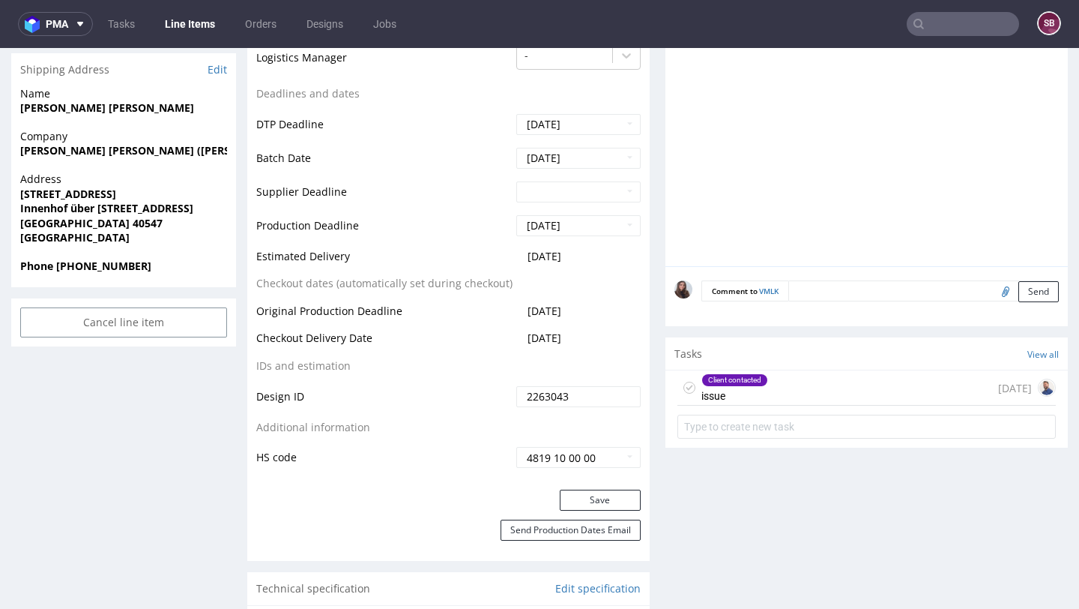
click at [743, 379] on div "Client contacted" at bounding box center [734, 380] width 65 height 12
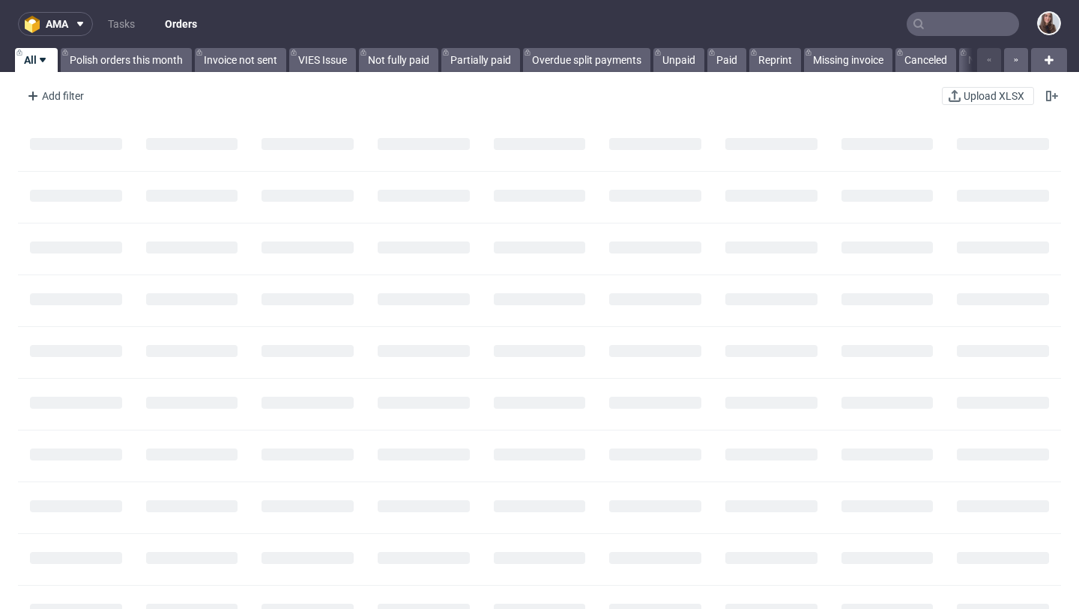
click at [962, 22] on input "text" at bounding box center [963, 24] width 112 height 24
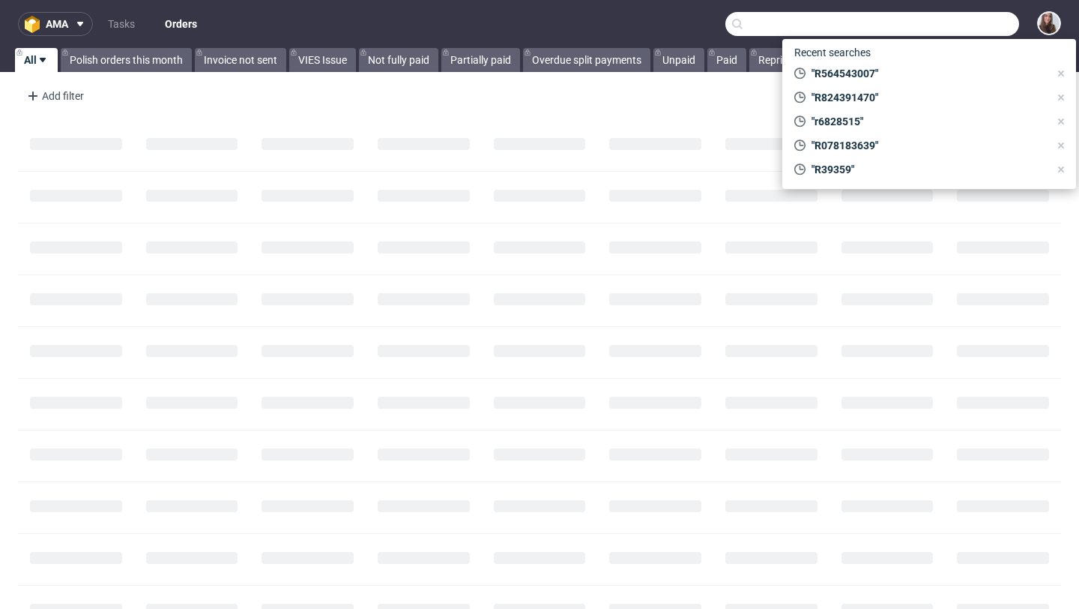
type input "P"
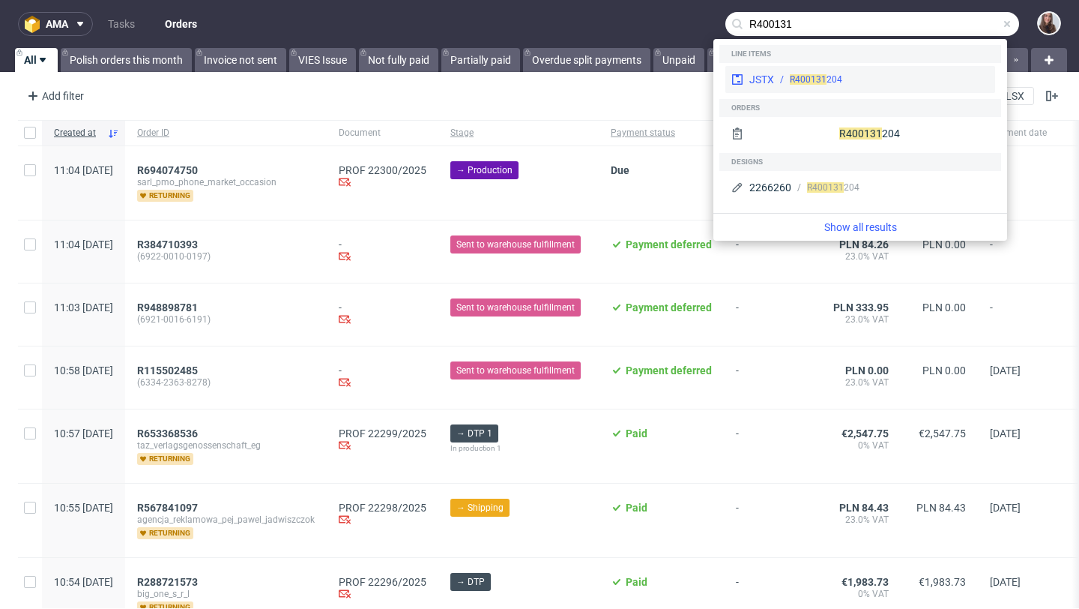
type input "R400131"
click at [912, 76] on div "R400131 204" at bounding box center [881, 79] width 215 height 13
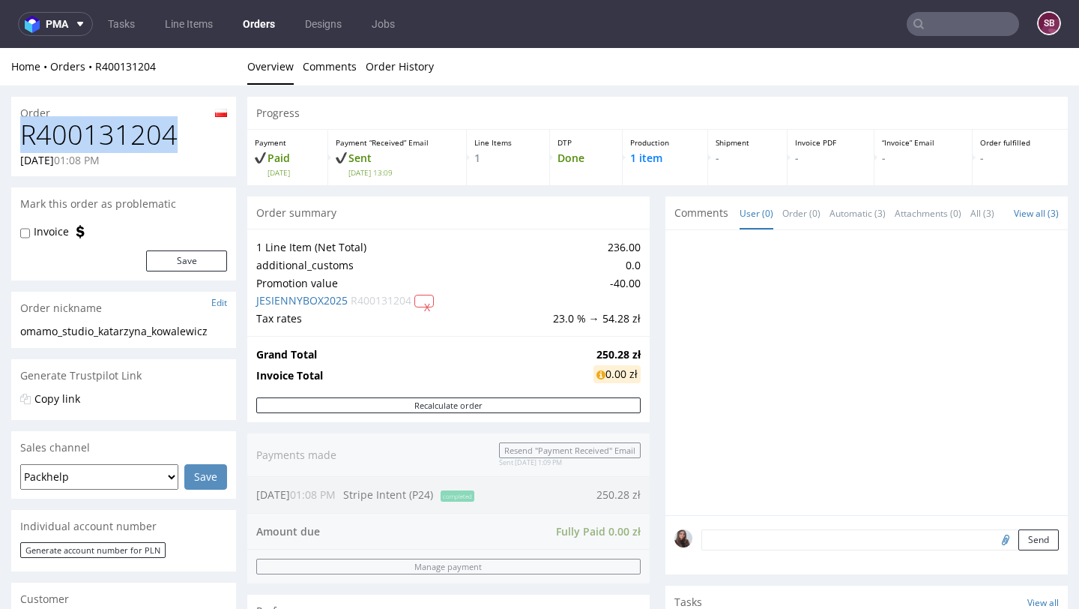
drag, startPoint x: 172, startPoint y: 131, endPoint x: 19, endPoint y: 134, distance: 152.9
click at [20, 134] on h1 "R400131204" at bounding box center [123, 135] width 207 height 30
copy h1 "R400131204"
click at [929, 28] on input "text" at bounding box center [963, 24] width 112 height 24
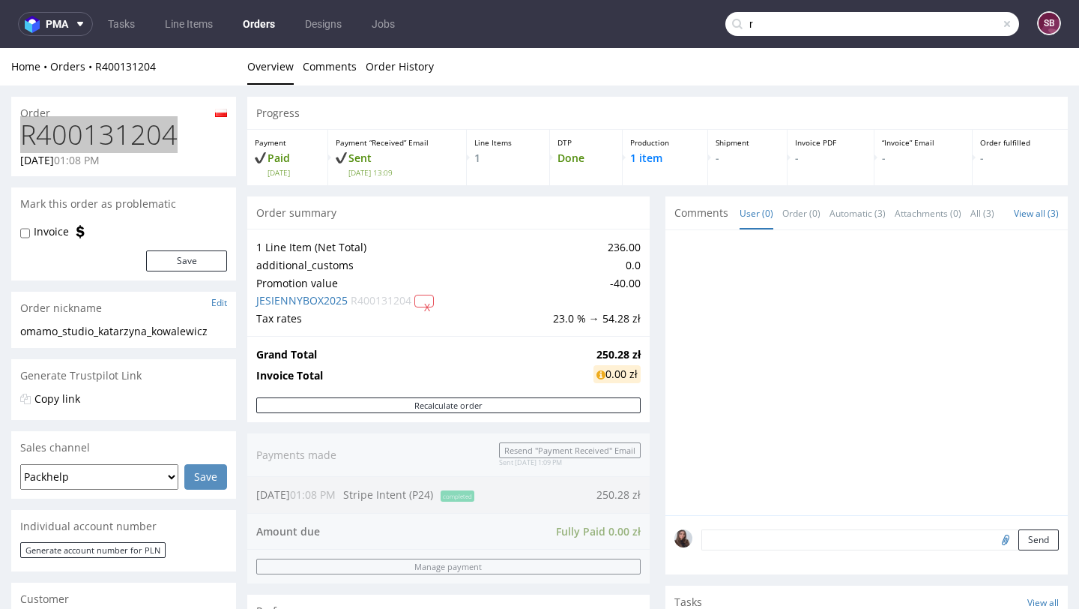
paste input "686962292."
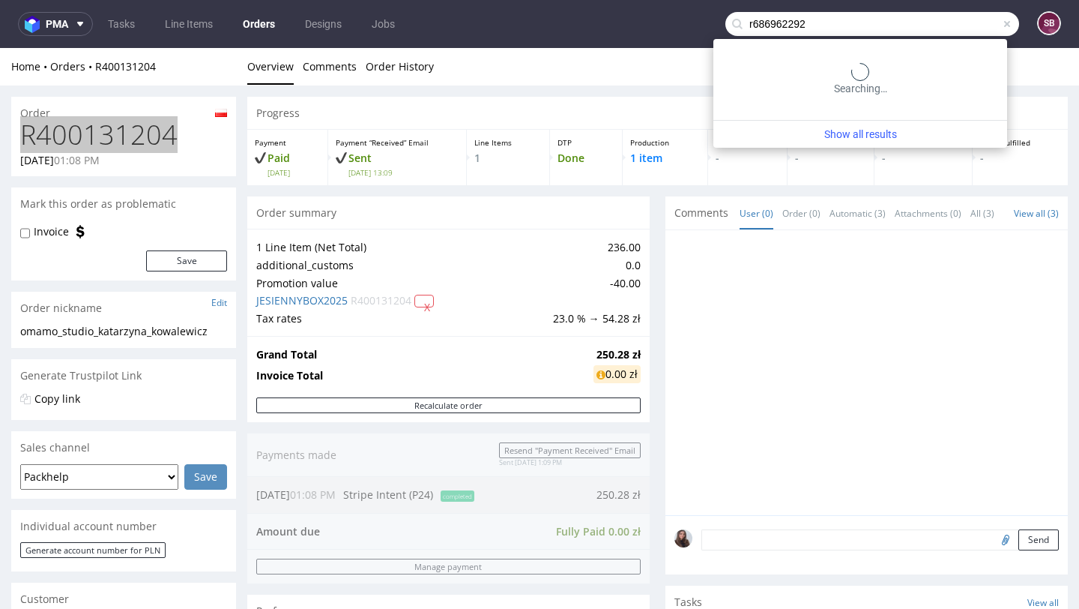
type input "r686962292"
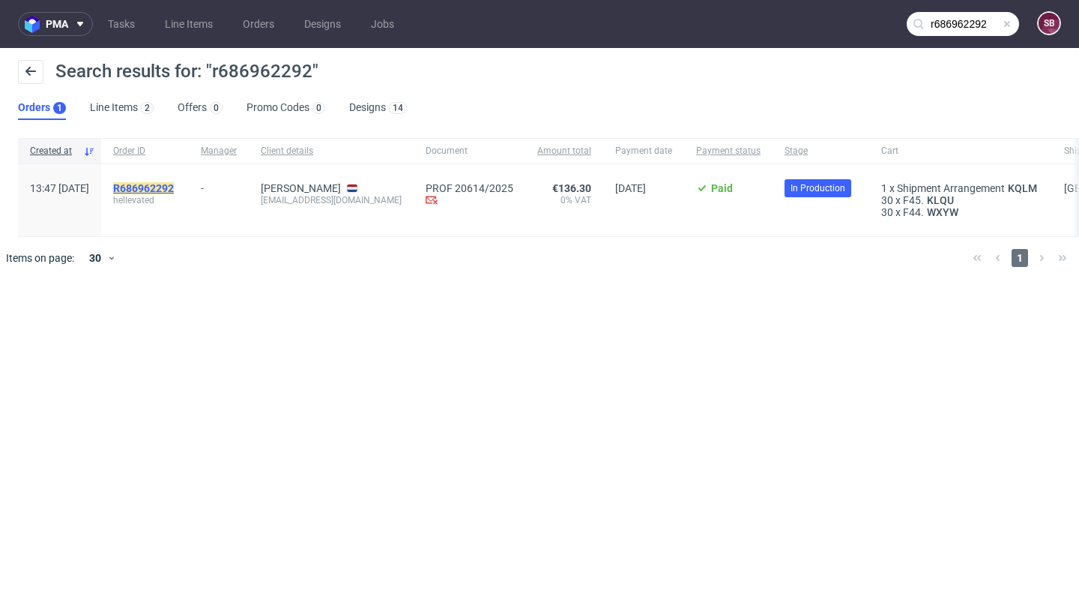
click at [168, 193] on mark "R686962292" at bounding box center [143, 188] width 61 height 12
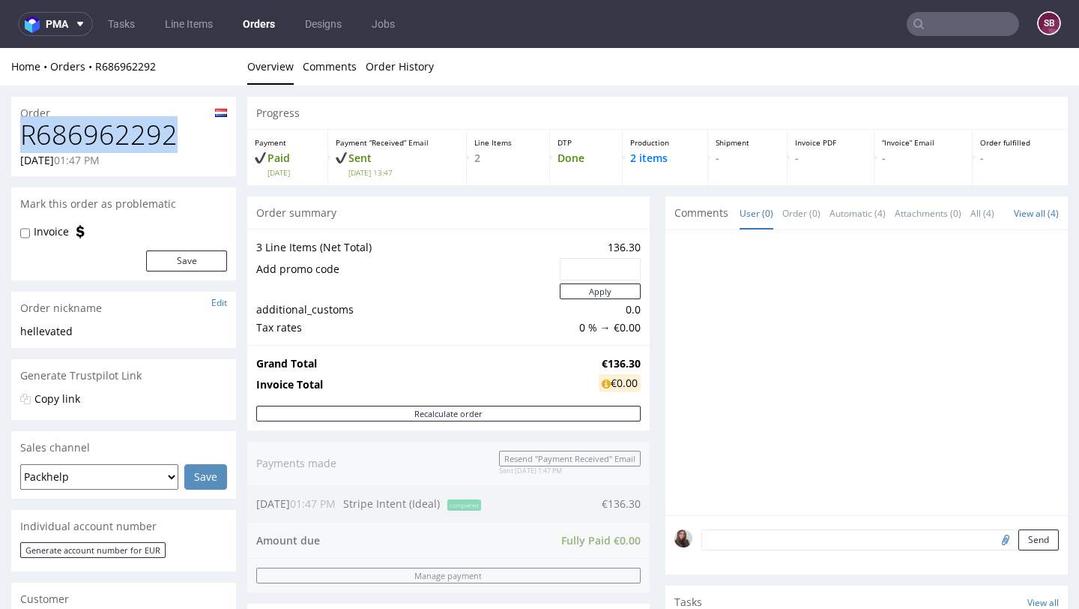
drag, startPoint x: 178, startPoint y: 129, endPoint x: 25, endPoint y: 142, distance: 153.5
click at [25, 142] on h1 "R686962292" at bounding box center [123, 135] width 207 height 30
copy h1 "R686962292"
click at [192, 142] on h1 "R686962292" at bounding box center [123, 135] width 207 height 30
drag, startPoint x: 172, startPoint y: 140, endPoint x: 20, endPoint y: 140, distance: 152.1
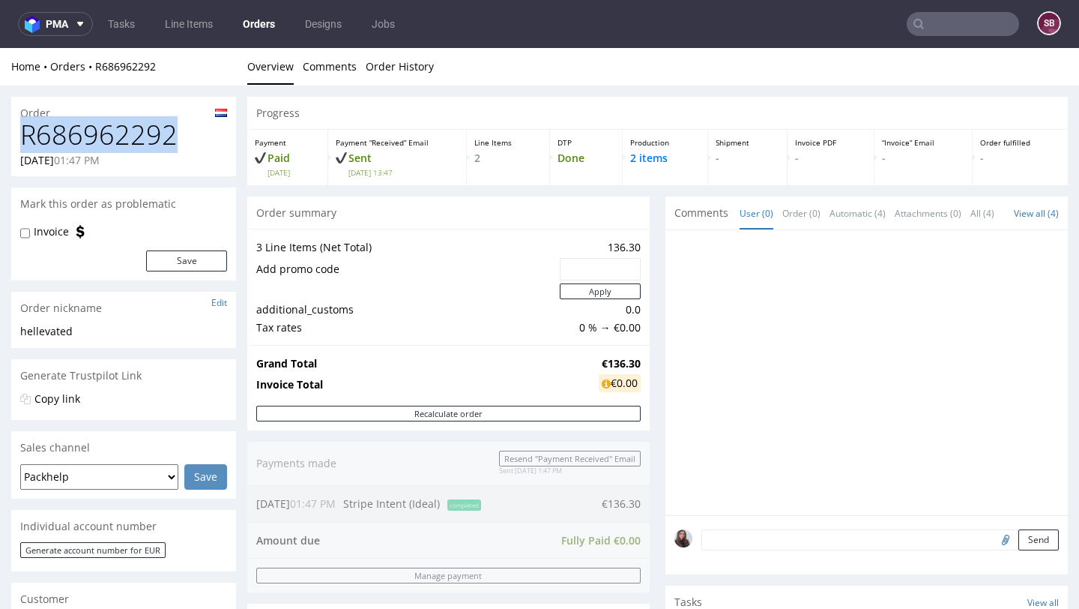
click at [20, 140] on h1 "R686962292" at bounding box center [123, 135] width 207 height 30
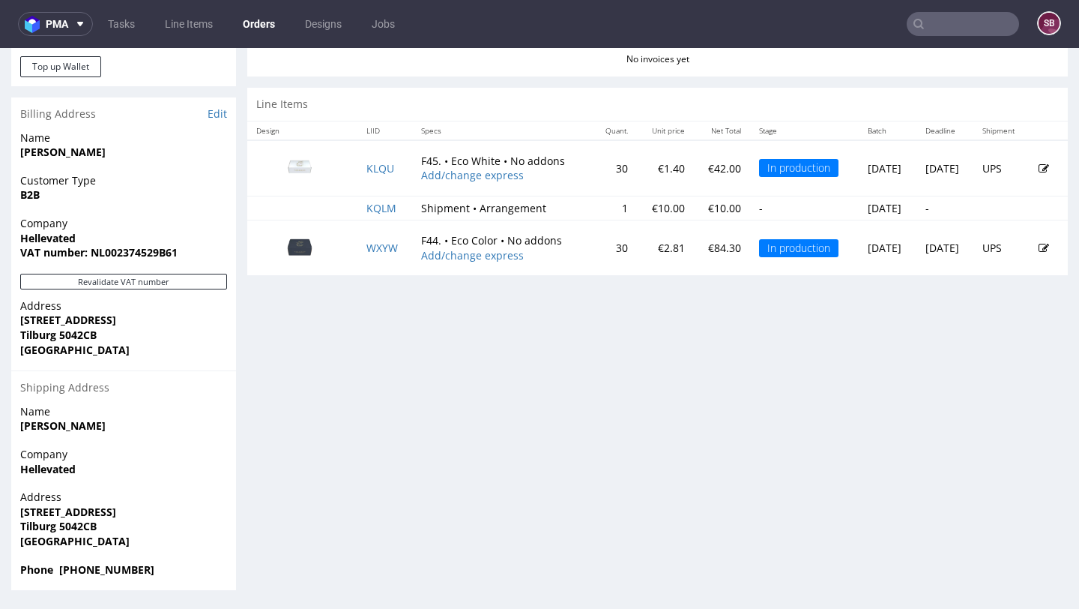
scroll to position [4, 0]
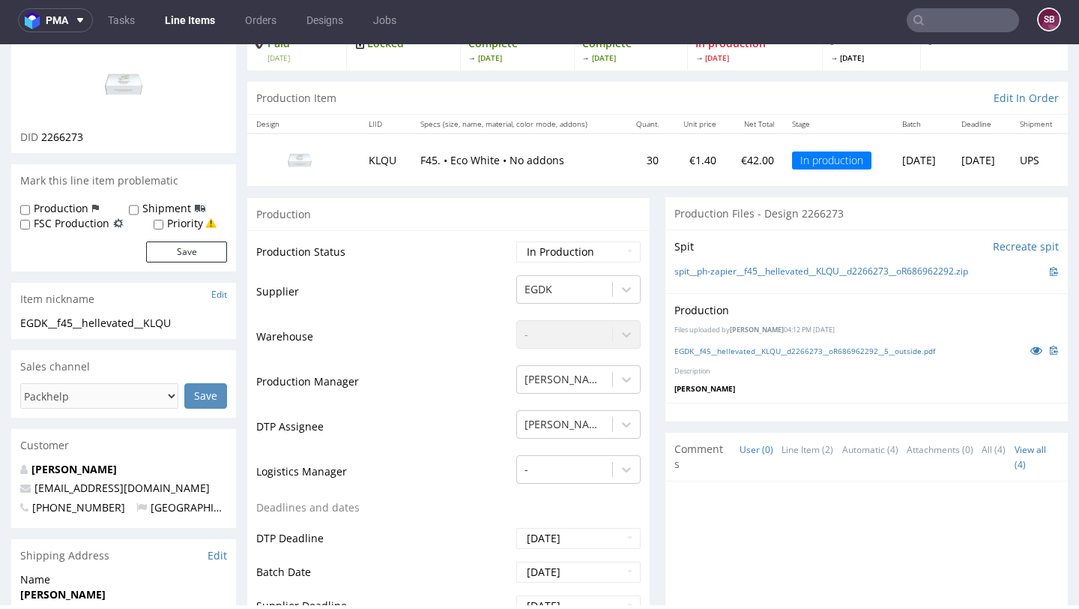
scroll to position [134, 0]
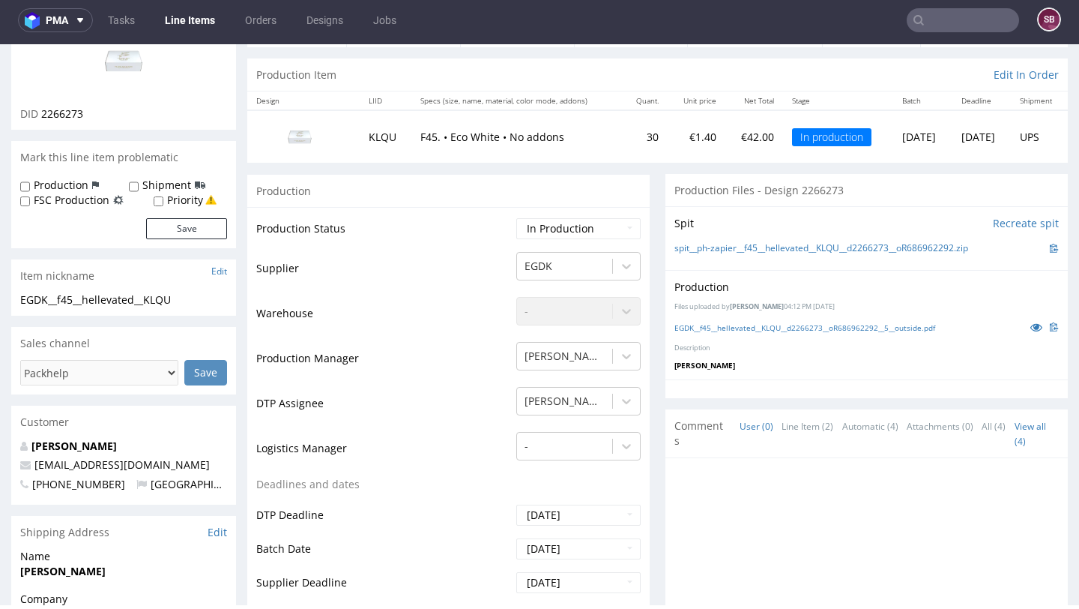
click at [944, 20] on input "text" at bounding box center [963, 20] width 112 height 24
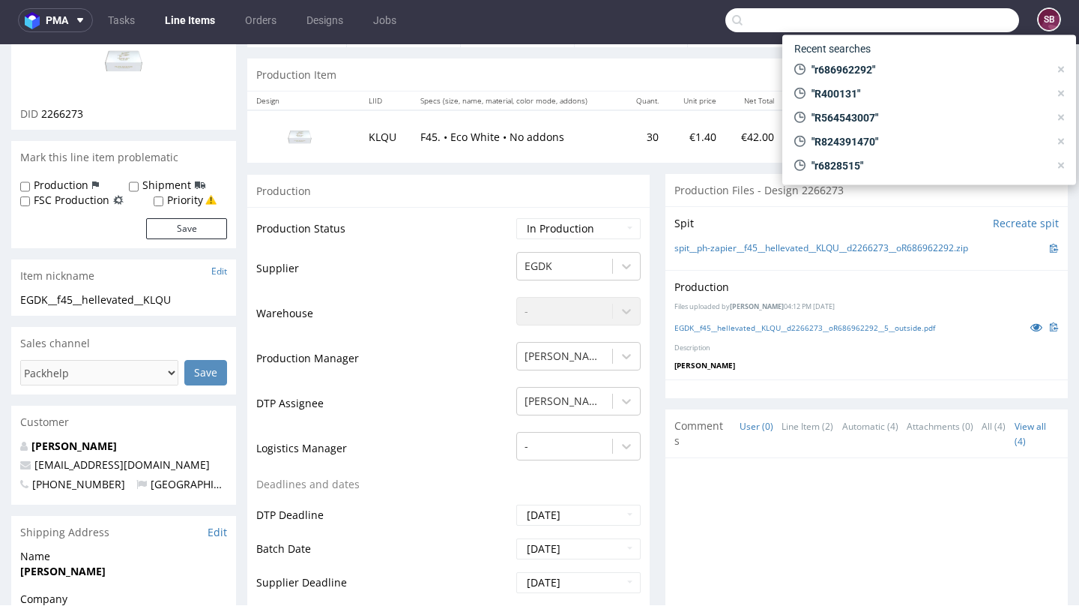
paste input "R834094128"
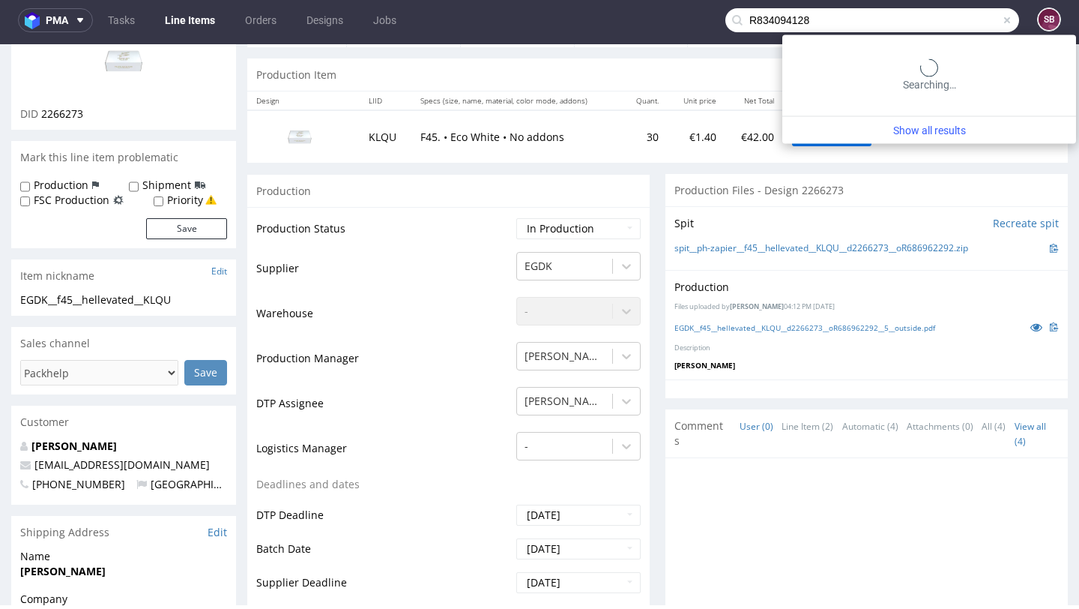
type input "R834094128"
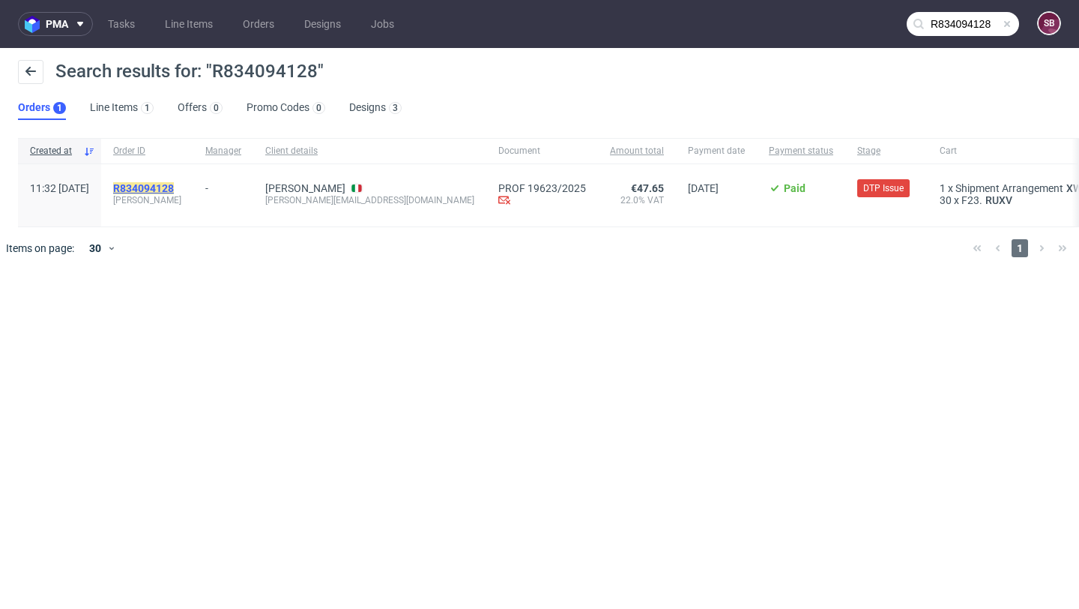
click at [174, 183] on mark "R834094128" at bounding box center [143, 188] width 61 height 12
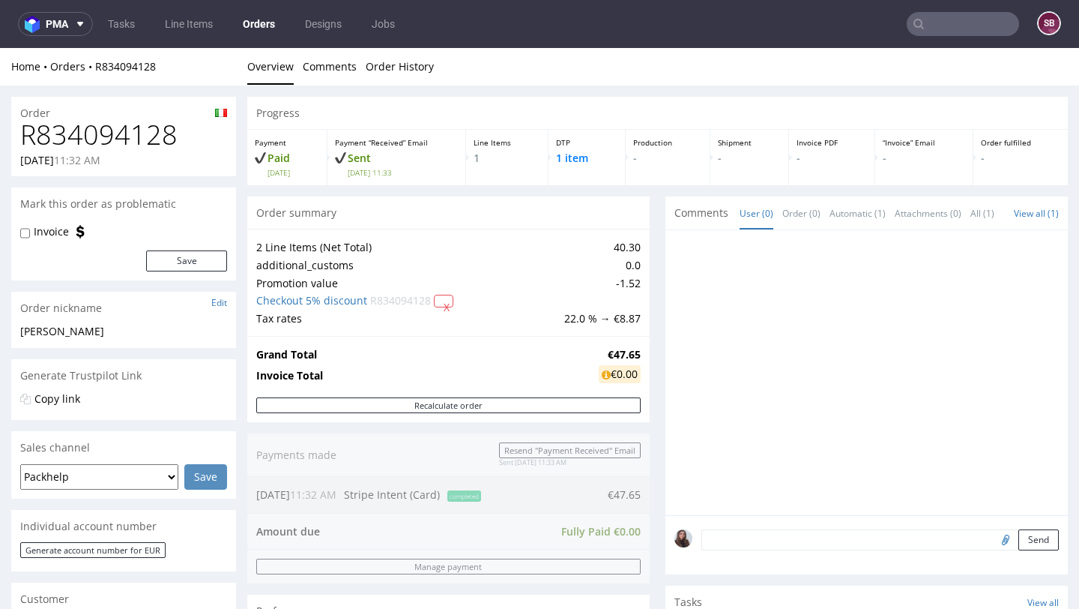
click at [927, 12] on input "text" at bounding box center [963, 24] width 112 height 24
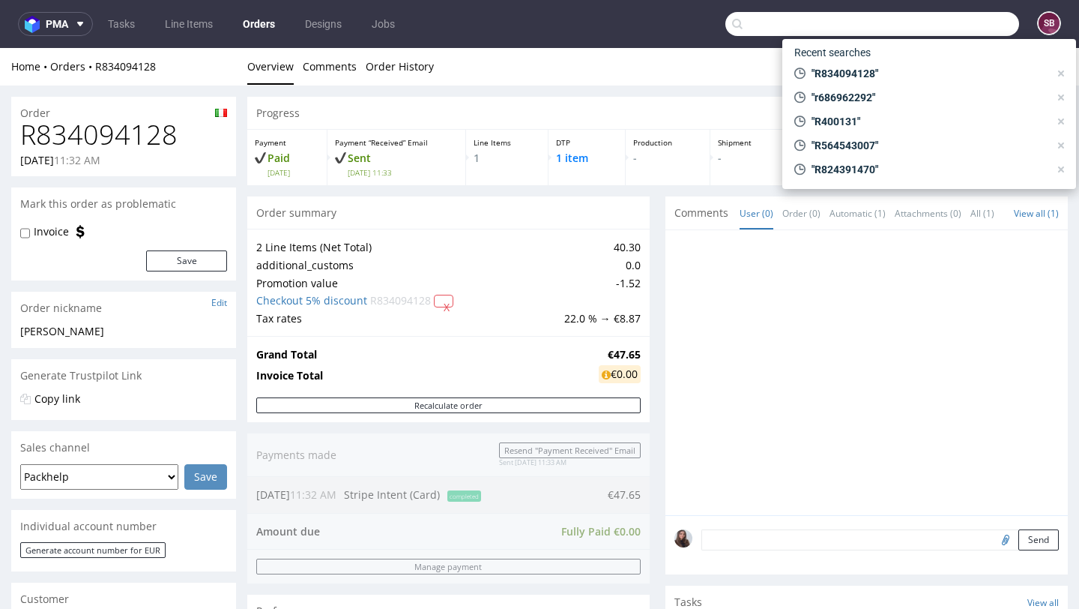
click at [860, 28] on input "text" at bounding box center [872, 24] width 294 height 24
click at [819, 18] on input "text" at bounding box center [872, 24] width 294 height 24
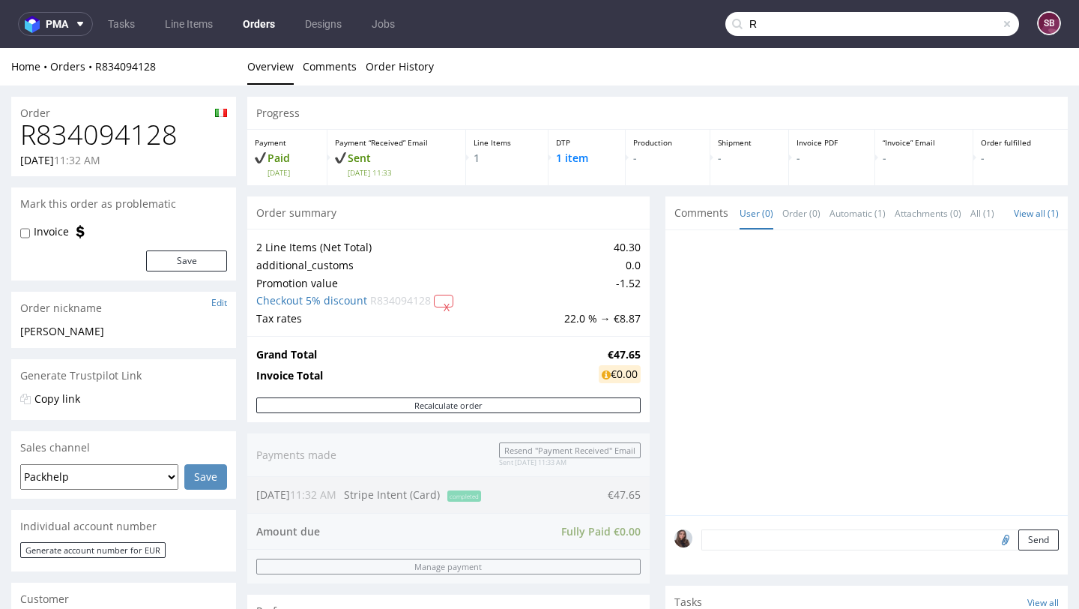
click at [839, 20] on input "R" at bounding box center [872, 24] width 294 height 24
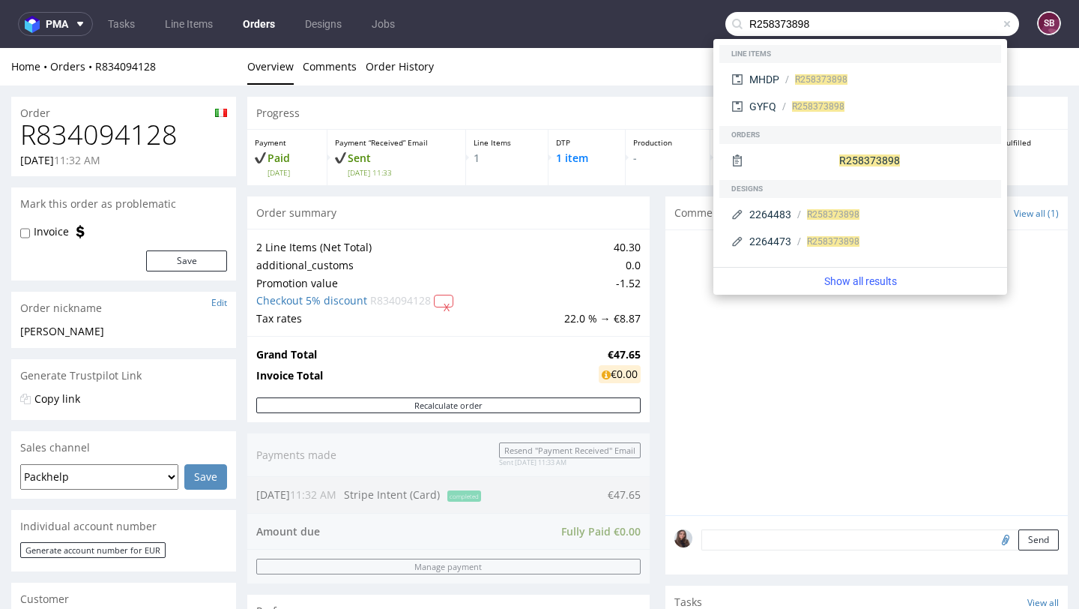
type input "R258373898"
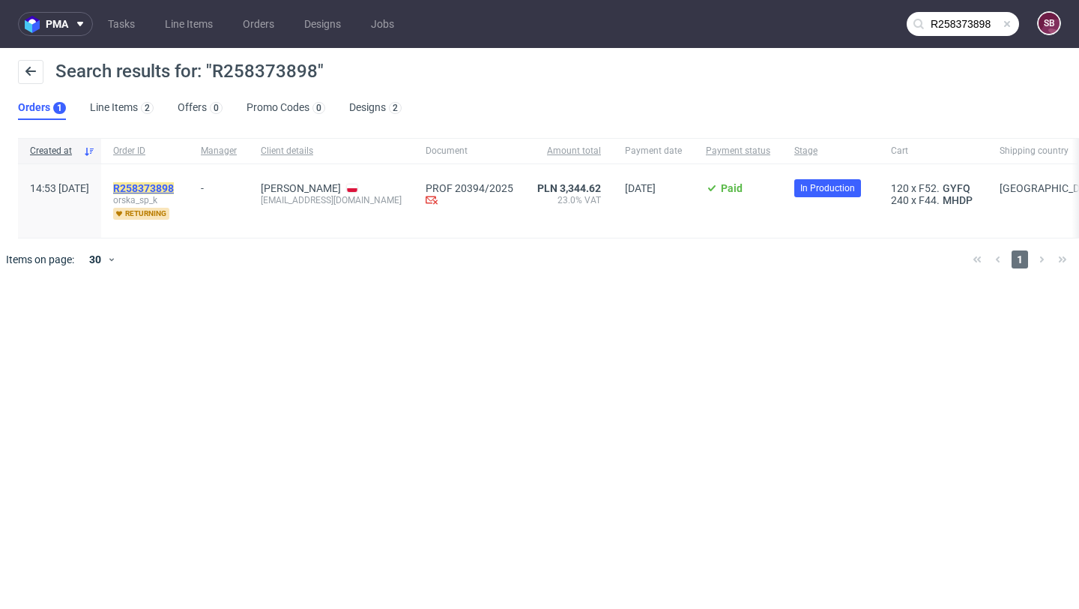
click at [174, 186] on mark "R258373898" at bounding box center [143, 188] width 61 height 12
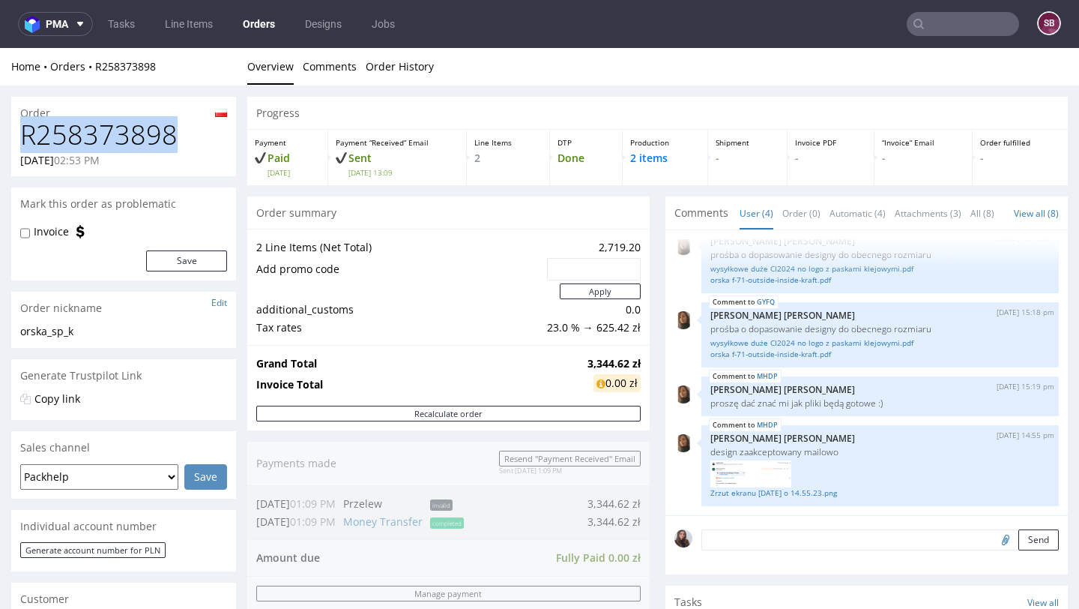
drag, startPoint x: 193, startPoint y: 135, endPoint x: 18, endPoint y: 141, distance: 174.7
click at [18, 141] on div "R258373898 [DATE] 02:53 PM" at bounding box center [123, 148] width 225 height 56
copy h1 "R258373898"
